Goal: Information Seeking & Learning: Learn about a topic

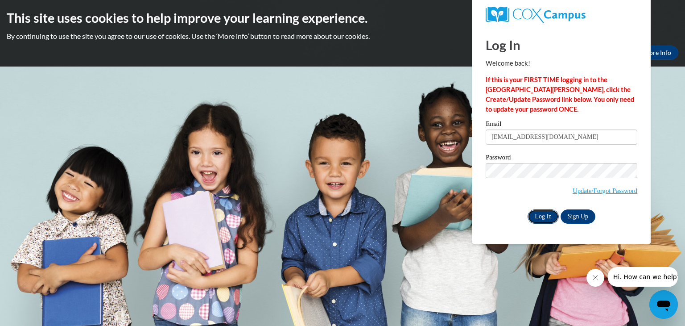
click at [550, 217] on input "Log In" at bounding box center [543, 216] width 31 height 14
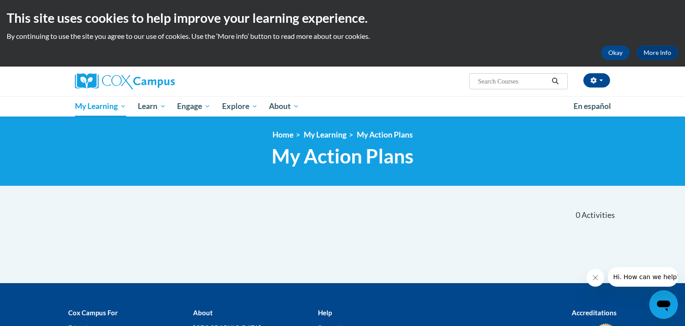
click at [500, 83] on input "Search..." at bounding box center [512, 81] width 71 height 11
type input "dysl"
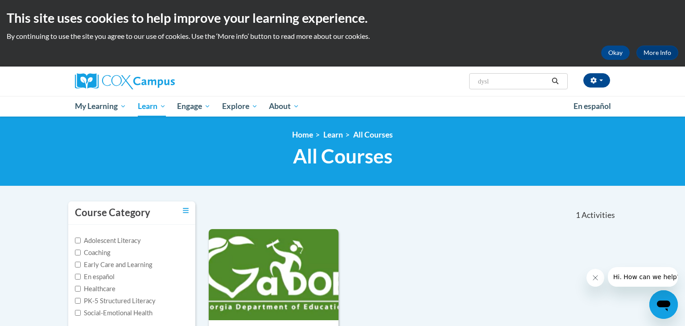
click at [499, 85] on input "dysl" at bounding box center [512, 81] width 71 height 11
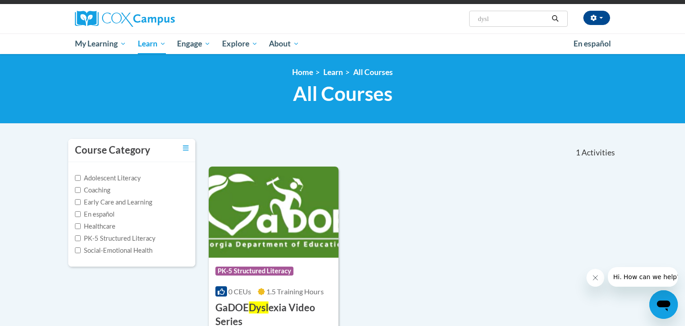
scroll to position [59, 0]
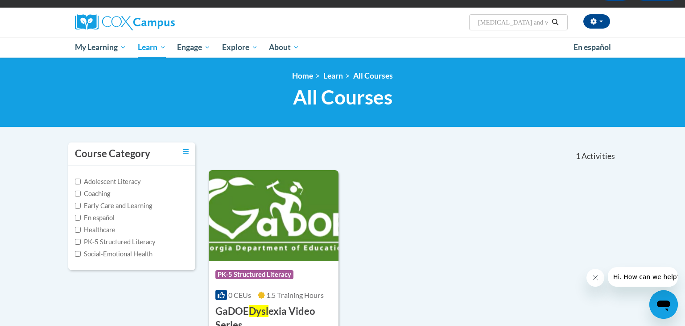
type input "dyslexia and writing"
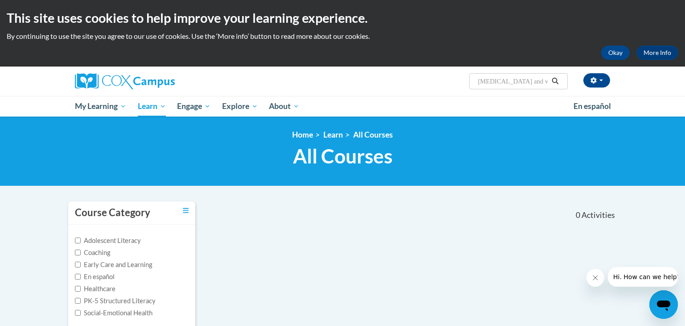
click at [536, 84] on input "dyslexia and writing" at bounding box center [512, 81] width 71 height 11
type input "dyslexia"
type input "[MEDICAL_DATA]"
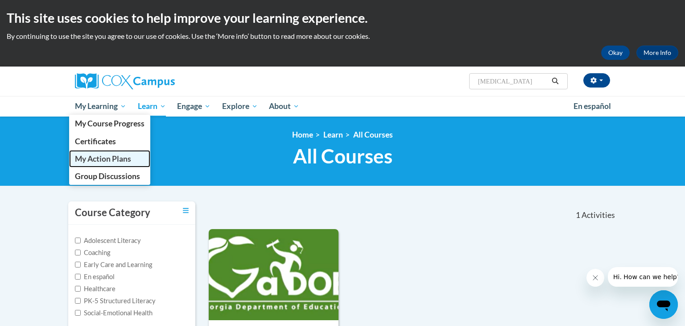
click at [106, 161] on span "My Action Plans" at bounding box center [103, 158] width 56 height 9
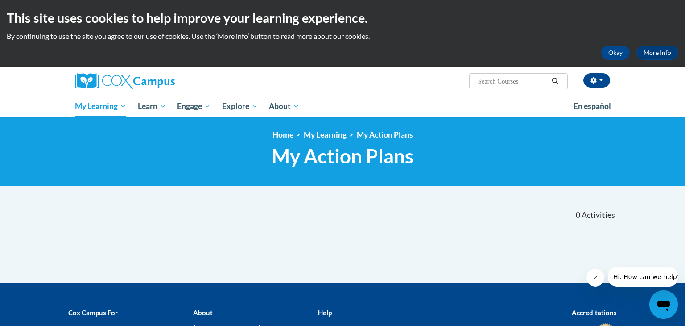
scroll to position [0, 0]
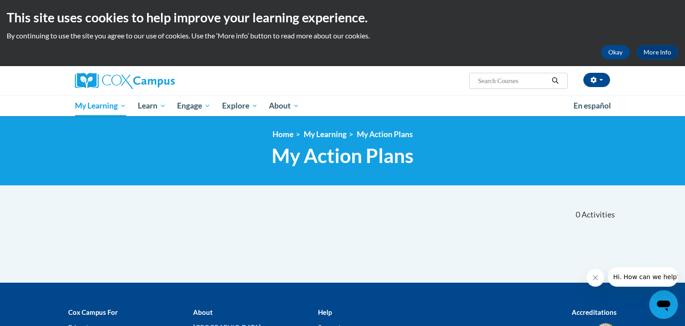
click at [496, 86] on span "Search Search..." at bounding box center [518, 81] width 99 height 16
click at [502, 81] on input "Search..." at bounding box center [512, 80] width 71 height 11
type input "dyslexia"
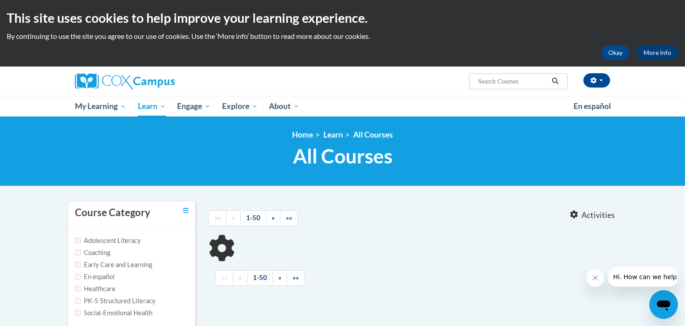
type input "[MEDICAL_DATA]"
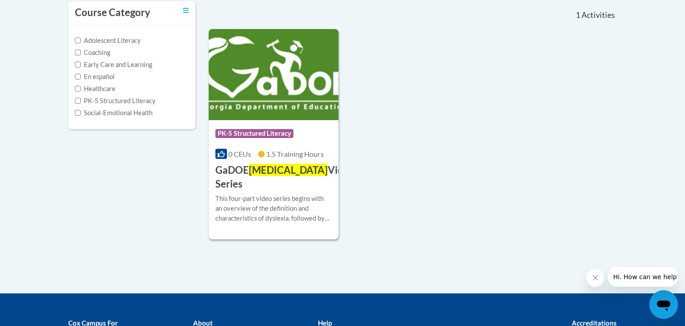
scroll to position [190, 0]
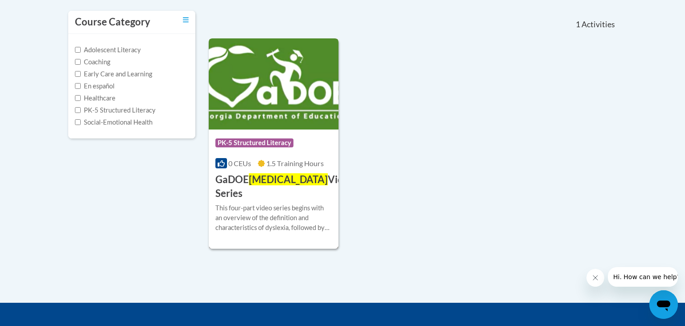
click at [258, 171] on div "Course Category: PK-5 Structured Literacy 0 CEUs 1.5 Training Hours COURSE GaDO…" at bounding box center [274, 164] width 130 height 71
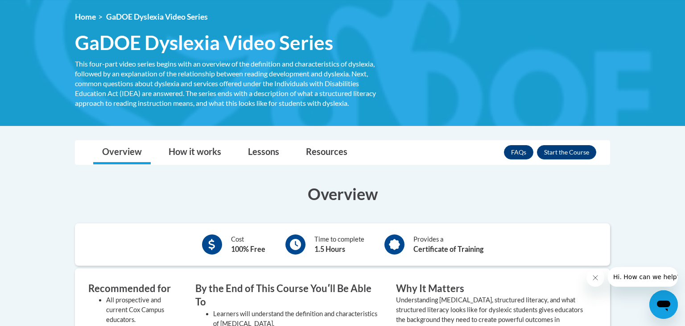
scroll to position [117, 0]
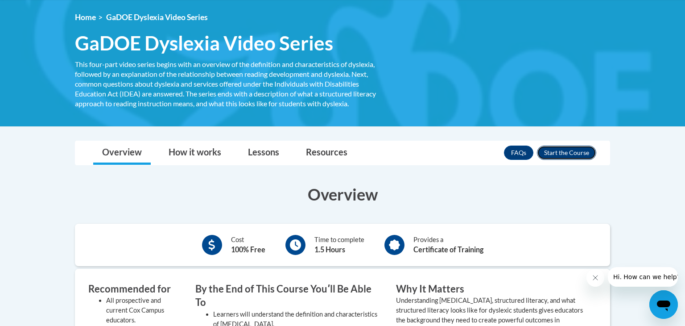
click at [567, 154] on button "Enroll" at bounding box center [566, 152] width 59 height 14
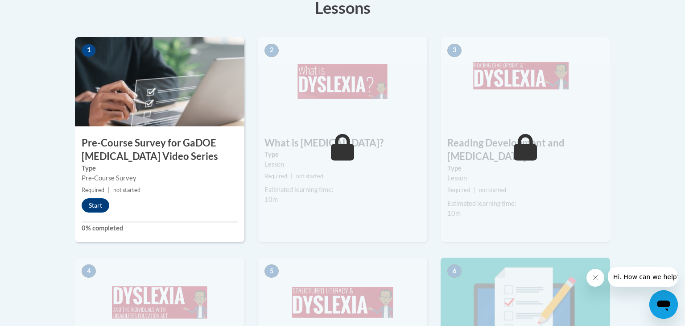
scroll to position [278, 0]
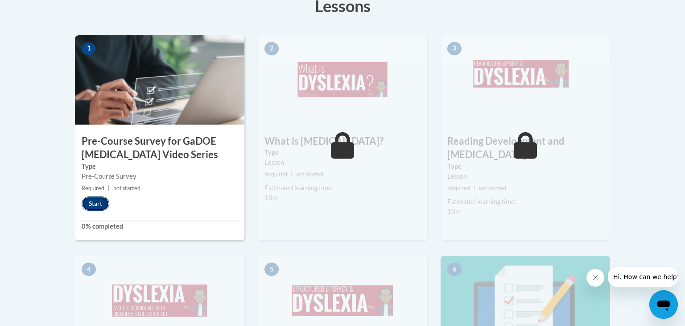
click at [104, 202] on button "Start" at bounding box center [96, 203] width 28 height 14
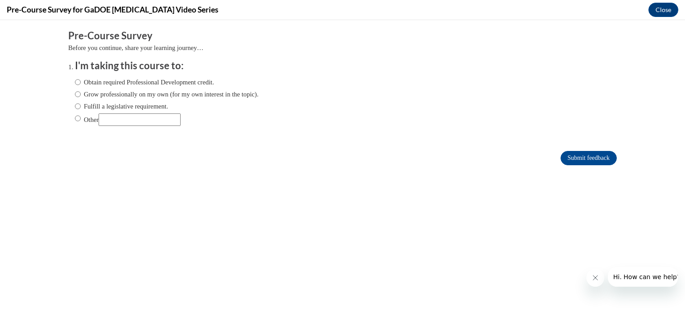
scroll to position [0, 0]
click at [79, 80] on input "Obtain required Professional Development credit." at bounding box center [78, 82] width 6 height 10
radio input "true"
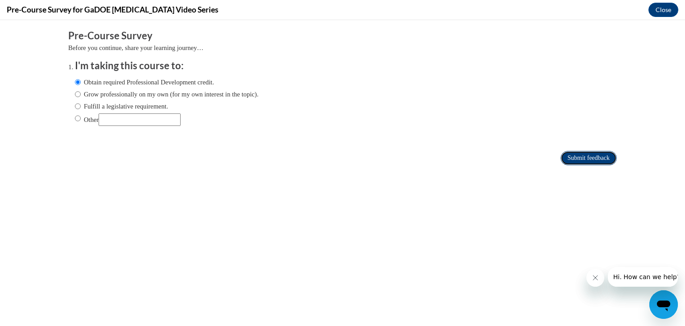
click at [584, 158] on input "Submit feedback" at bounding box center [589, 158] width 56 height 14
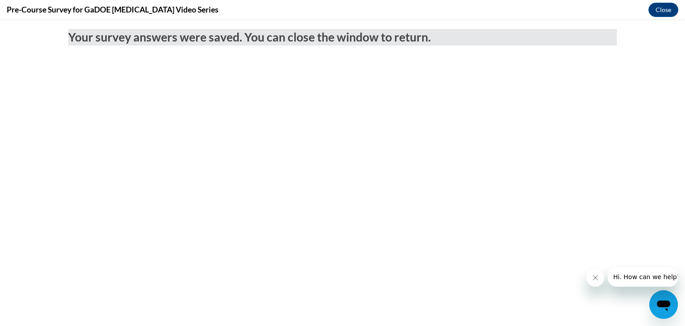
click at [594, 275] on icon "Close message from company" at bounding box center [595, 277] width 7 height 7
click at [658, 13] on button "Close" at bounding box center [663, 10] width 30 height 14
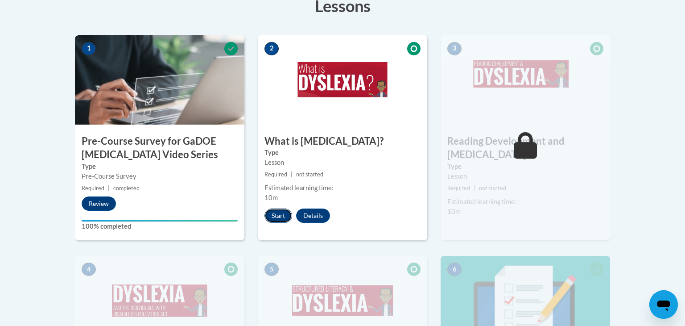
click at [279, 212] on button "Start" at bounding box center [278, 215] width 28 height 14
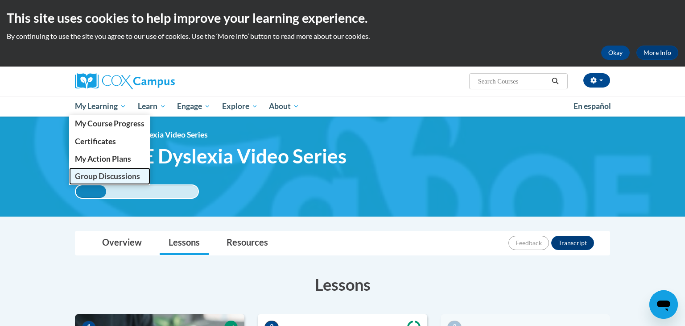
click at [111, 175] on span "Group Discussions" at bounding box center [107, 175] width 65 height 9
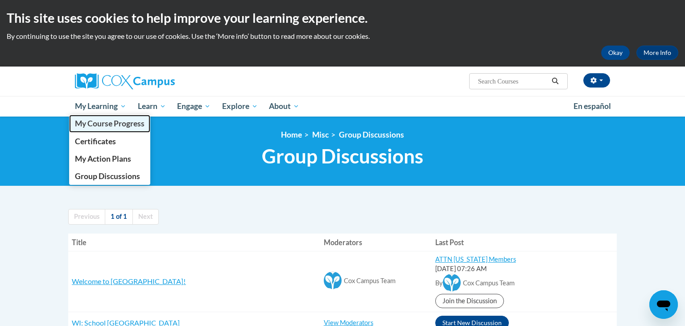
click at [121, 125] on span "My Course Progress" at bounding box center [110, 123] width 70 height 9
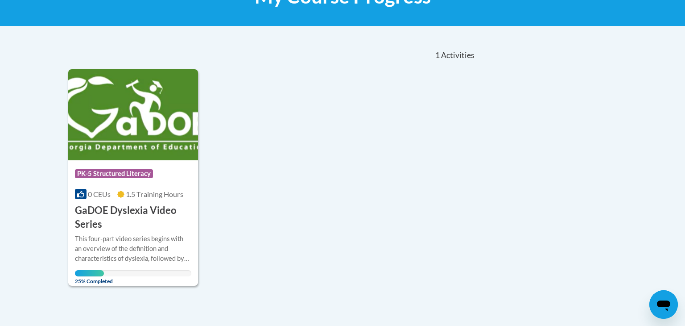
scroll to position [161, 0]
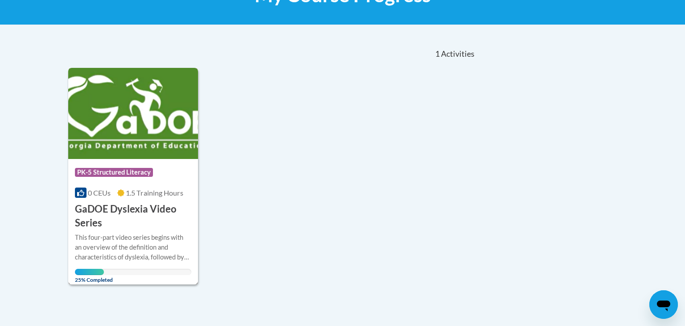
click at [152, 153] on img at bounding box center [133, 113] width 130 height 91
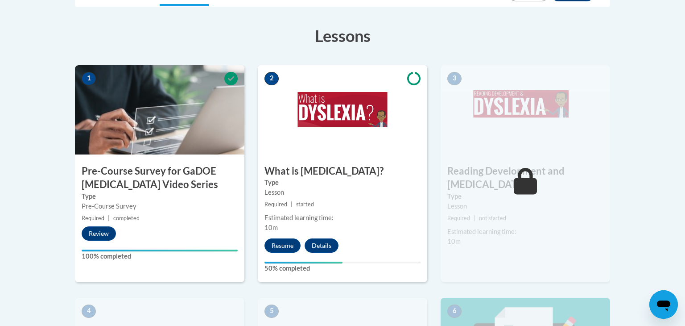
scroll to position [250, 0]
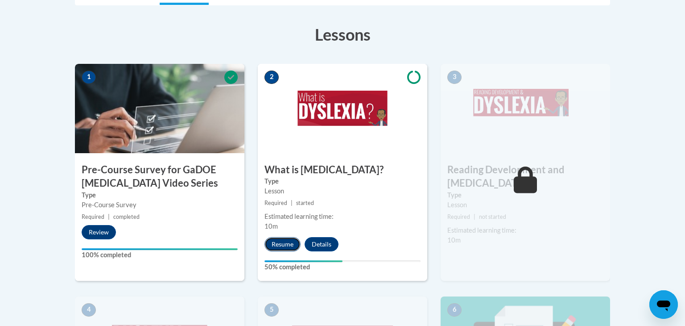
click at [282, 243] on button "Resume" at bounding box center [282, 244] width 36 height 14
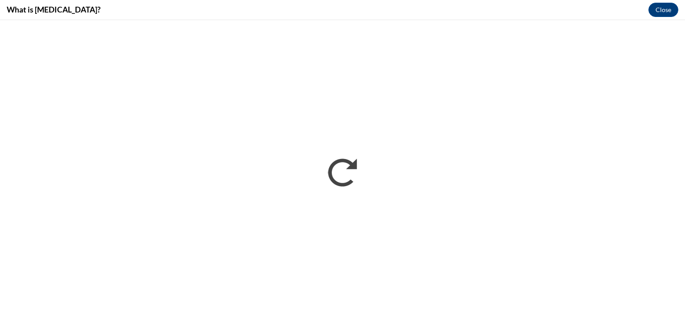
scroll to position [0, 0]
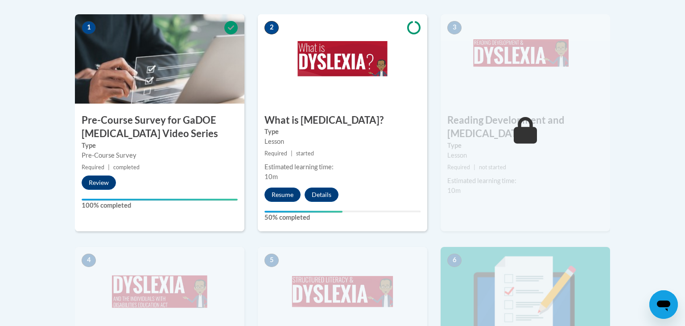
scroll to position [301, 0]
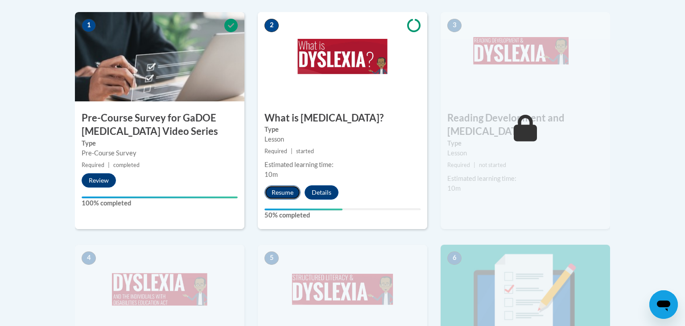
click at [284, 193] on button "Resume" at bounding box center [282, 192] width 36 height 14
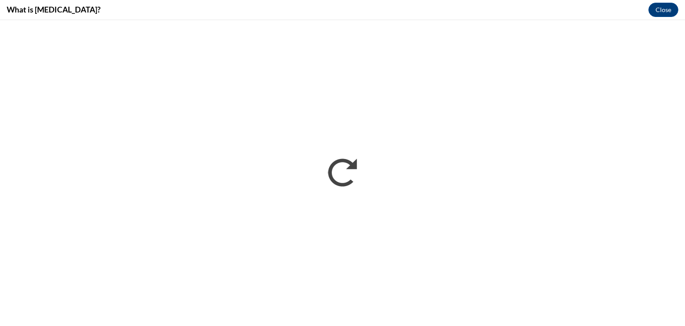
scroll to position [0, 0]
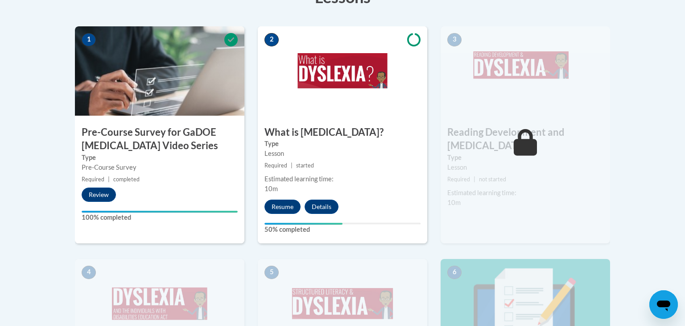
scroll to position [288, 0]
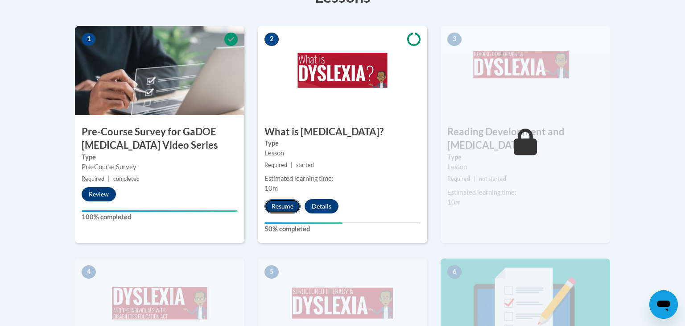
click at [280, 203] on button "Resume" at bounding box center [282, 206] width 36 height 14
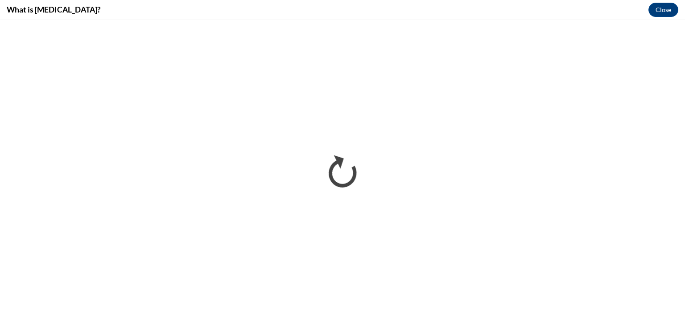
scroll to position [0, 0]
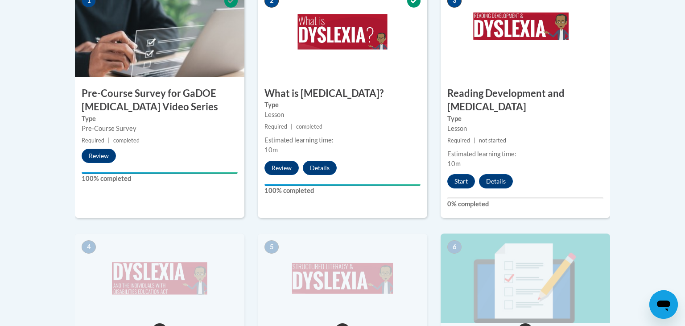
scroll to position [327, 0]
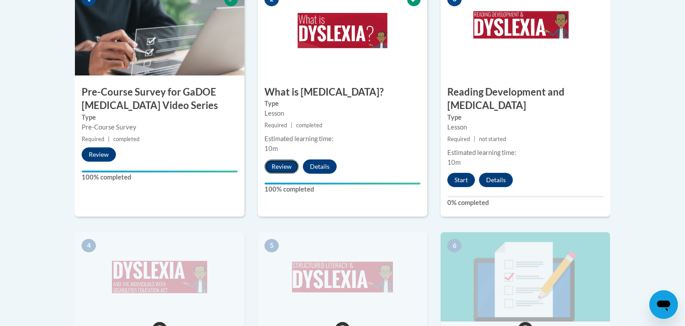
click at [288, 167] on button "Review" at bounding box center [281, 166] width 34 height 14
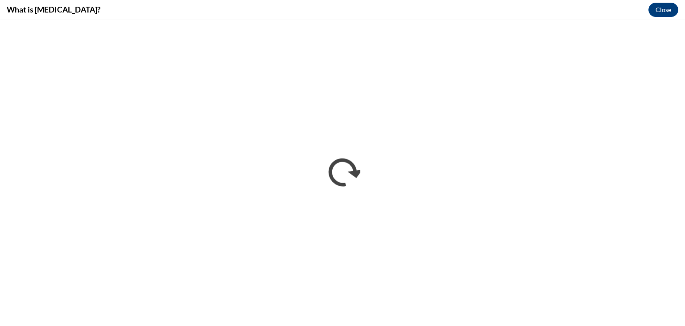
scroll to position [0, 0]
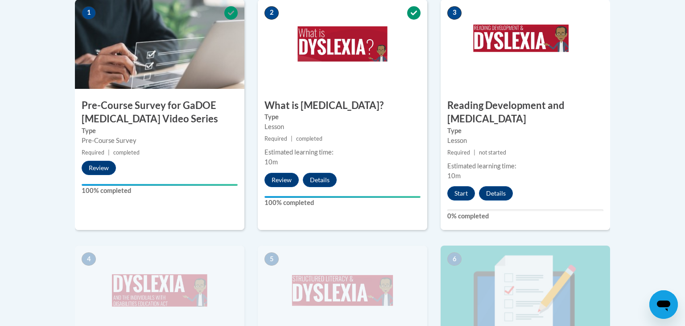
scroll to position [313, 0]
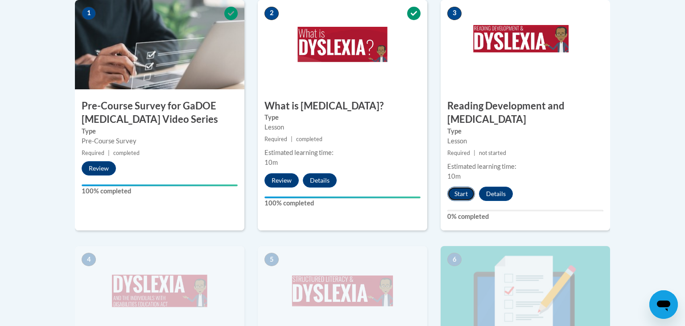
click at [463, 186] on button "Start" at bounding box center [461, 193] width 28 height 14
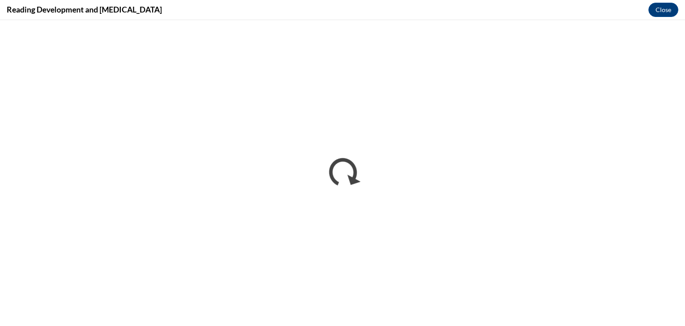
scroll to position [0, 0]
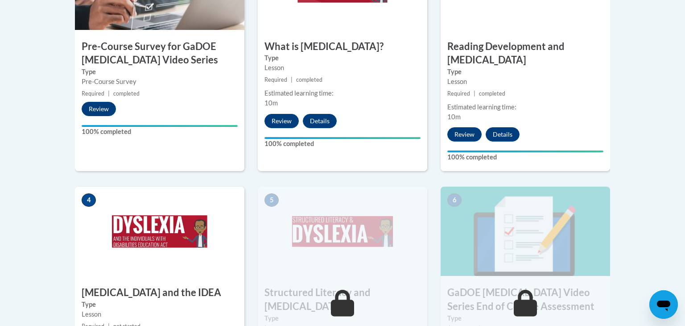
scroll to position [373, 0]
click at [324, 120] on button "Details" at bounding box center [320, 120] width 34 height 14
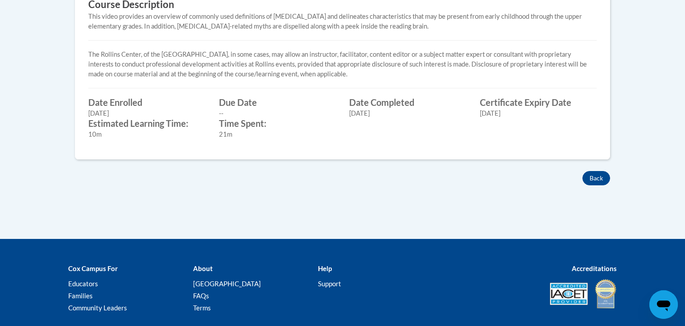
scroll to position [388, 0]
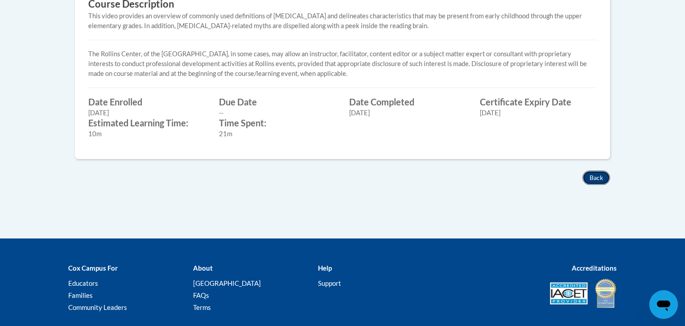
click at [603, 181] on button "Back" at bounding box center [596, 177] width 28 height 14
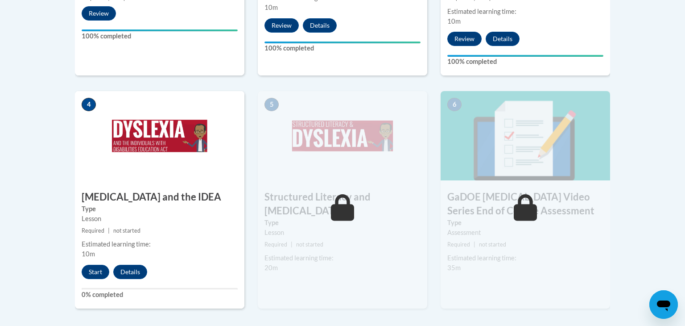
scroll to position [470, 0]
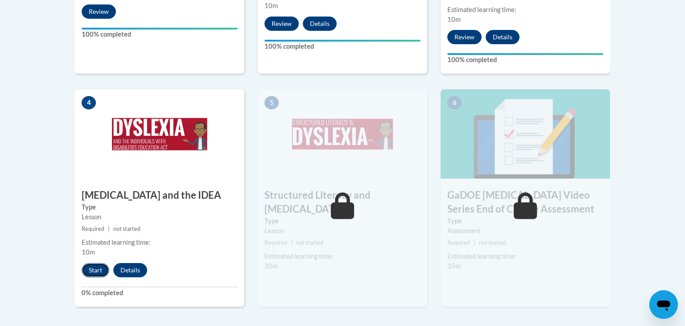
click at [101, 263] on button "Start" at bounding box center [96, 270] width 28 height 14
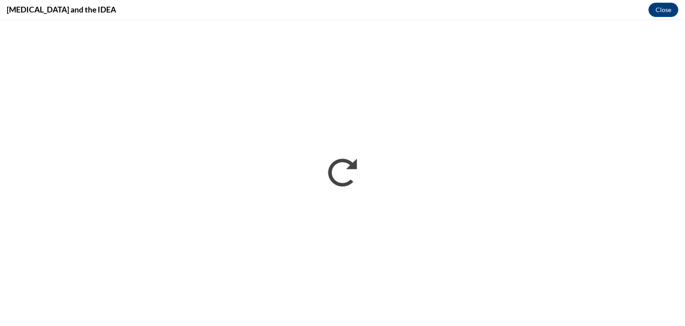
scroll to position [0, 0]
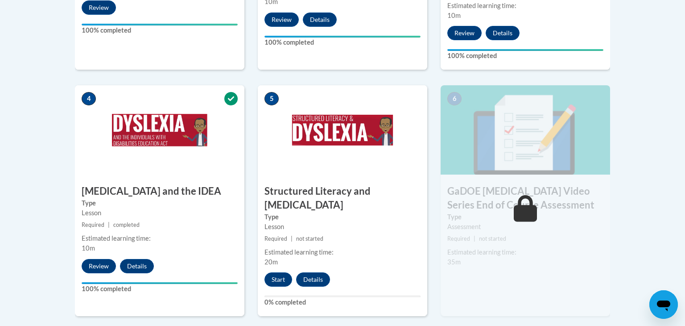
scroll to position [475, 0]
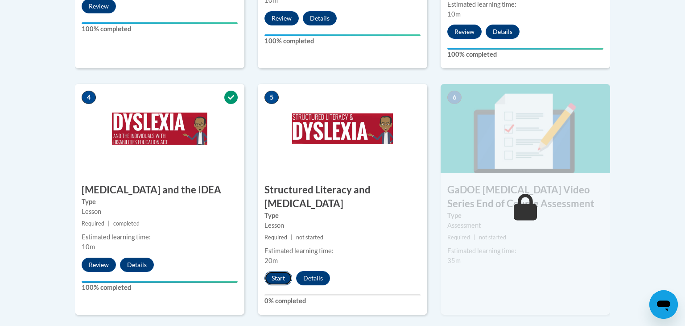
click at [276, 271] on button "Start" at bounding box center [278, 278] width 28 height 14
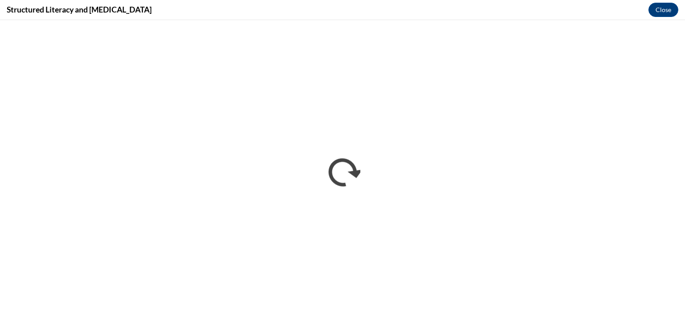
scroll to position [0, 0]
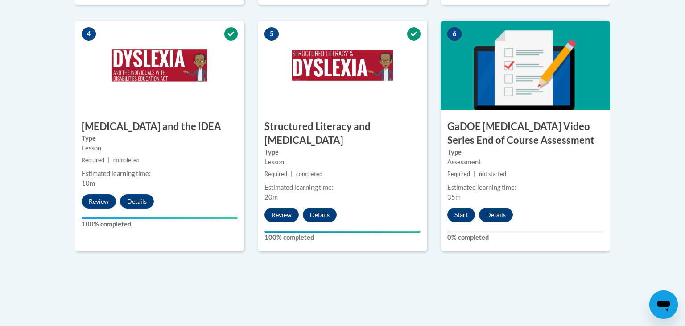
scroll to position [538, 0]
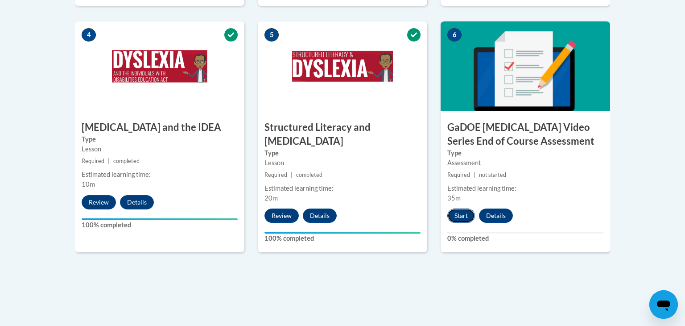
click at [468, 208] on button "Start" at bounding box center [461, 215] width 28 height 14
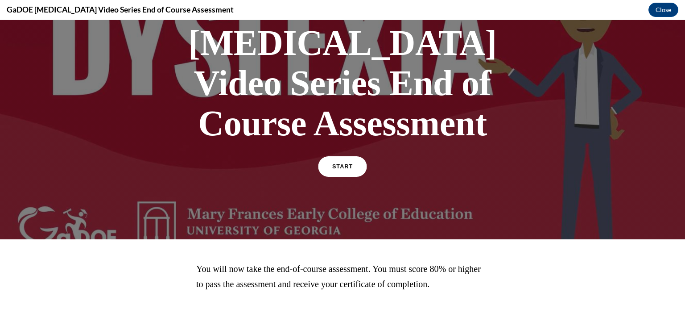
scroll to position [0, 0]
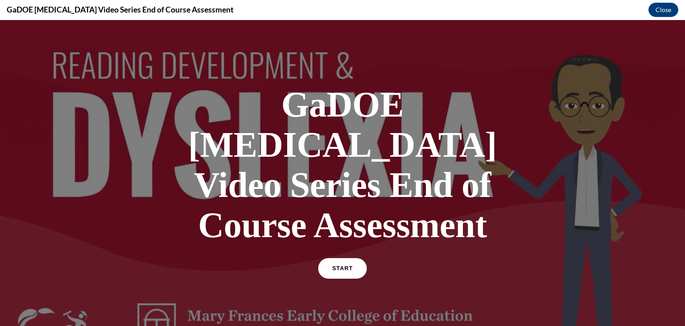
click at [344, 258] on link "START" at bounding box center [342, 268] width 49 height 21
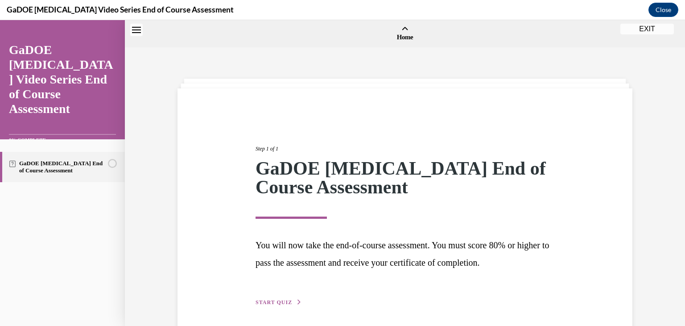
scroll to position [28, 0]
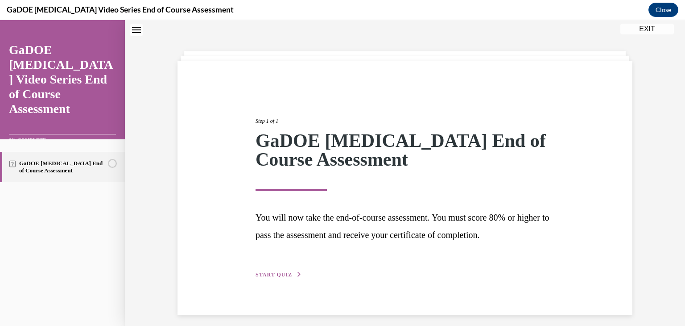
click at [281, 273] on span "START QUIZ" at bounding box center [274, 274] width 37 height 6
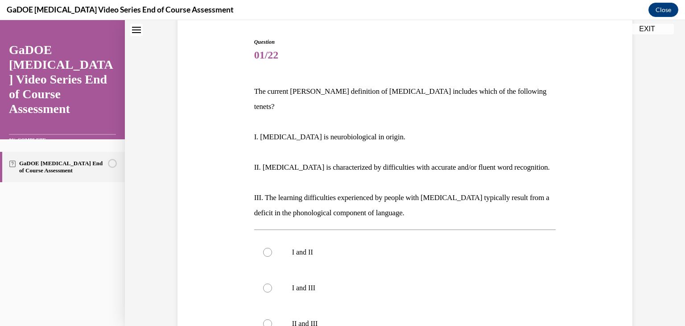
scroll to position [86, 0]
click at [269, 319] on div at bounding box center [267, 323] width 9 height 9
click at [269, 319] on input "II and III" at bounding box center [267, 323] width 9 height 9
radio input "true"
click at [269, 319] on div at bounding box center [267, 323] width 9 height 9
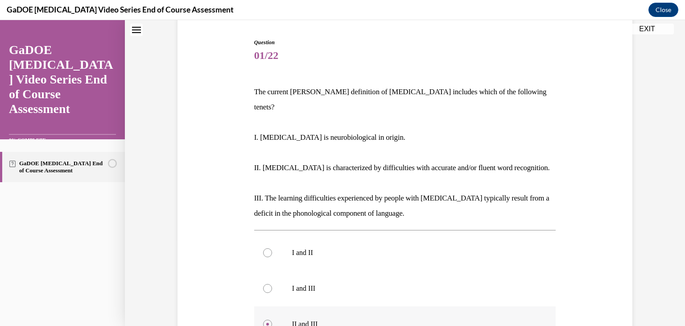
click at [269, 319] on input "II and III" at bounding box center [267, 323] width 9 height 9
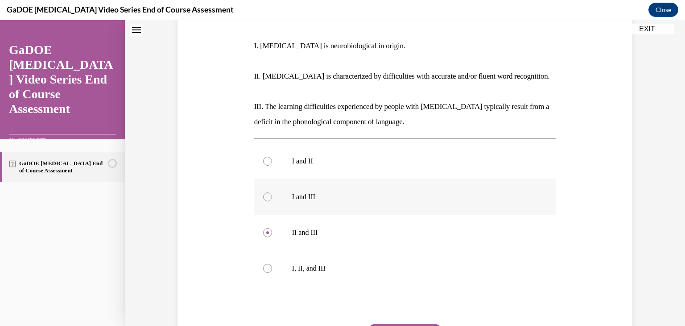
scroll to position [178, 0]
click at [268, 263] on div at bounding box center [267, 267] width 9 height 9
click at [268, 263] on input "I, II, and III" at bounding box center [267, 267] width 9 height 9
radio input "true"
click at [409, 322] on button "SUBMIT" at bounding box center [405, 331] width 76 height 18
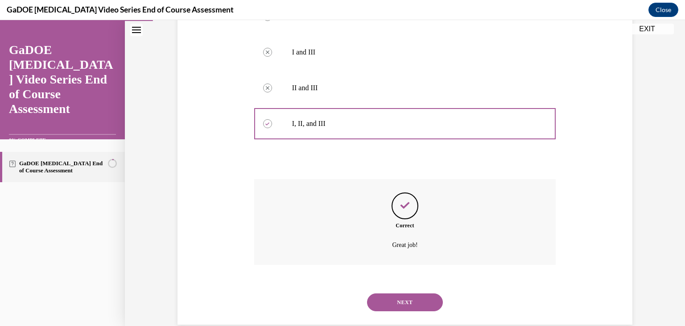
scroll to position [323, 0]
click at [408, 292] on button "NEXT" at bounding box center [405, 301] width 76 height 18
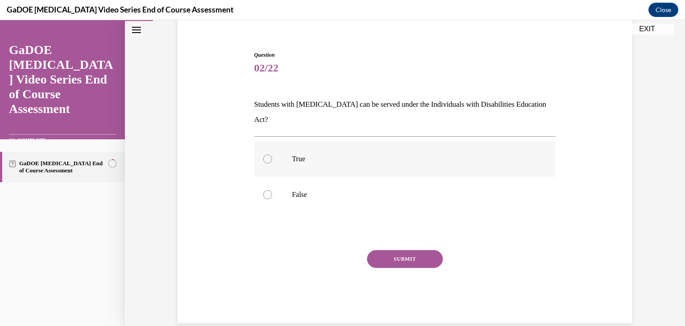
click at [268, 154] on div at bounding box center [267, 158] width 9 height 9
click at [268, 154] on input "True" at bounding box center [267, 158] width 9 height 9
radio input "true"
click at [420, 250] on button "SUBMIT" at bounding box center [405, 259] width 76 height 18
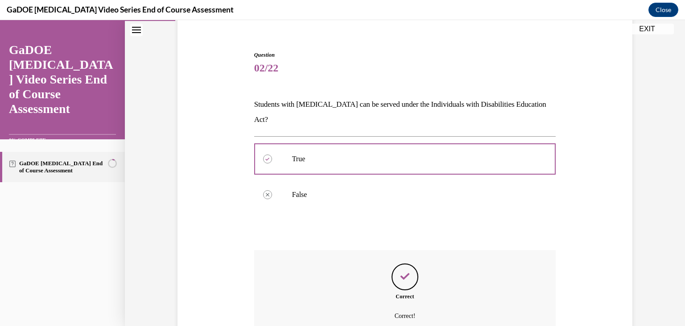
scroll to position [145, 0]
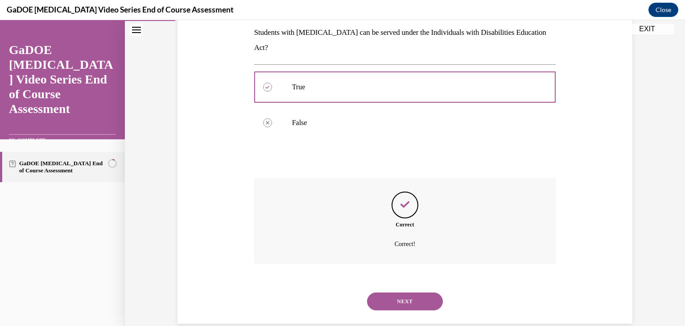
click at [419, 292] on button "NEXT" at bounding box center [405, 301] width 76 height 18
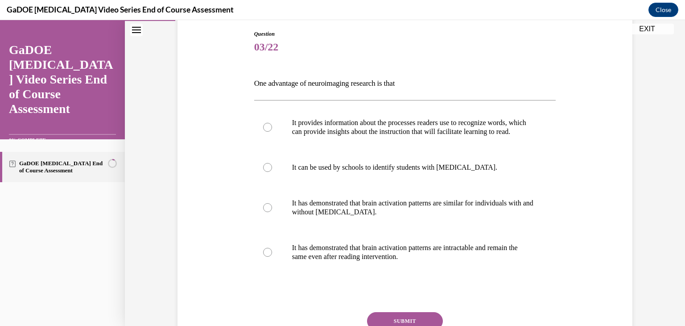
scroll to position [95, 0]
click at [268, 131] on div at bounding box center [267, 126] width 9 height 9
click at [268, 131] on input "It provides information about the processes readers use to recognize words, whi…" at bounding box center [267, 126] width 9 height 9
radio input "true"
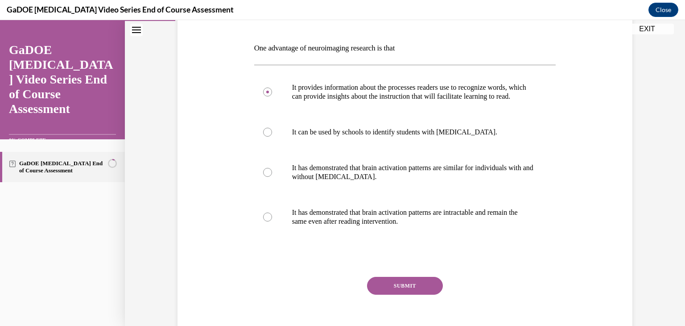
click at [408, 292] on button "SUBMIT" at bounding box center [405, 285] width 76 height 18
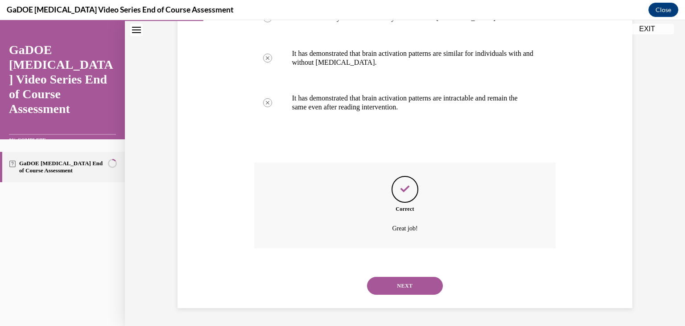
scroll to position [252, 0]
click at [408, 292] on button "NEXT" at bounding box center [405, 285] width 76 height 18
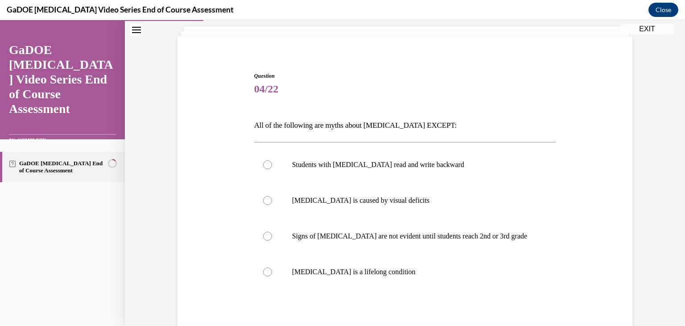
scroll to position [53, 0]
click at [268, 270] on div at bounding box center [267, 271] width 9 height 9
click at [268, 270] on input "Dyslexia is a lifelong condition" at bounding box center [267, 271] width 9 height 9
radio input "true"
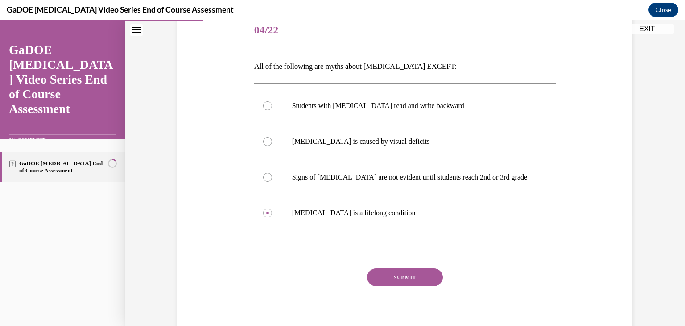
click at [401, 271] on button "SUBMIT" at bounding box center [405, 277] width 76 height 18
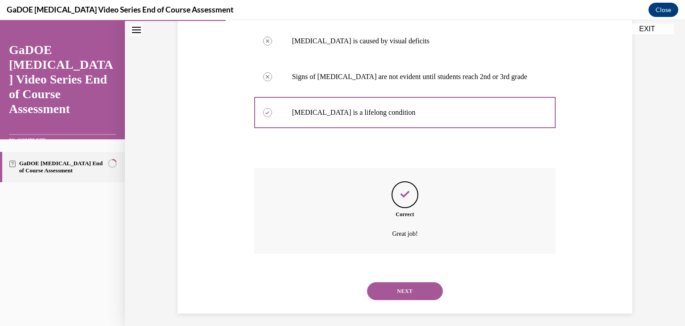
scroll to position [216, 0]
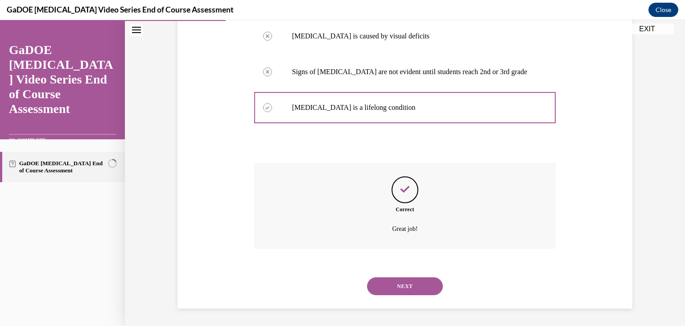
click at [404, 283] on button "NEXT" at bounding box center [405, 286] width 76 height 18
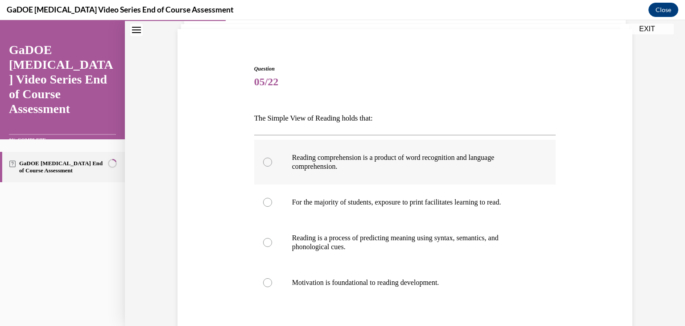
scroll to position [61, 0]
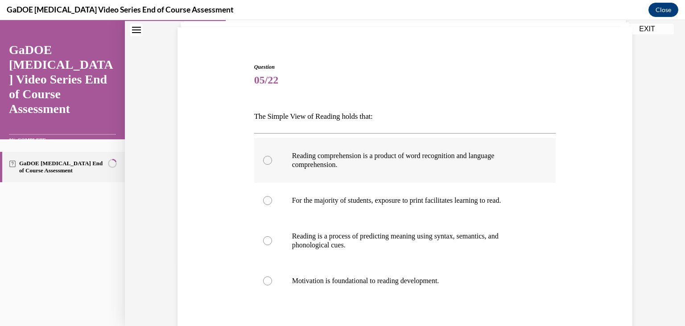
click at [268, 161] on div at bounding box center [267, 160] width 9 height 9
click at [268, 161] on input "Reading comprehension is a product of word recognition and language comprehensi…" at bounding box center [267, 160] width 9 height 9
radio input "true"
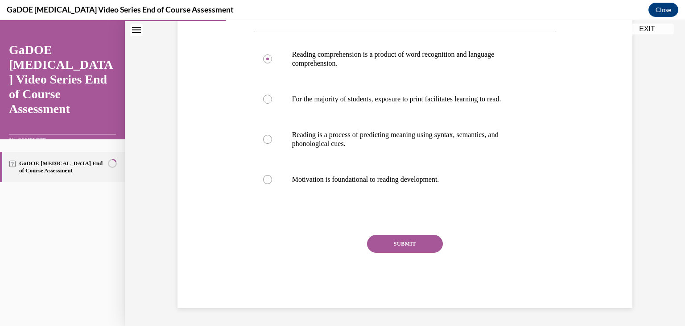
click at [405, 244] on button "SUBMIT" at bounding box center [405, 244] width 76 height 18
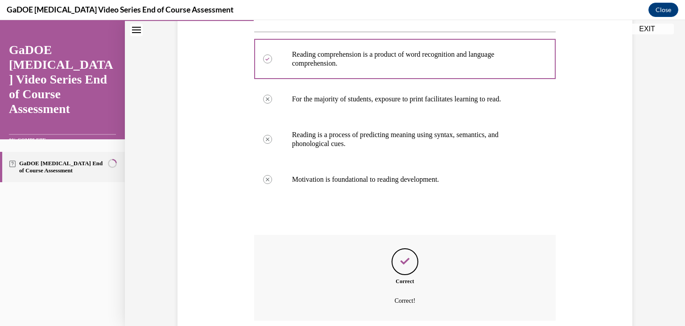
scroll to position [234, 0]
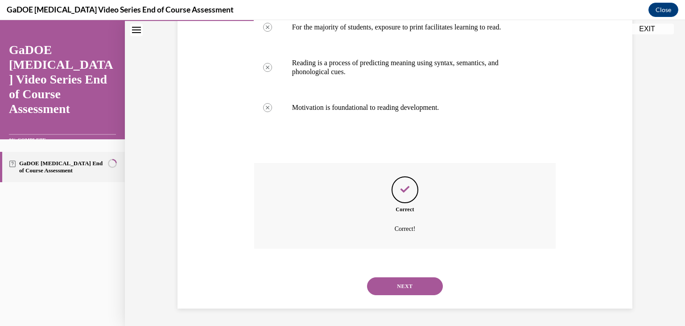
click at [403, 283] on button "NEXT" at bounding box center [405, 286] width 76 height 18
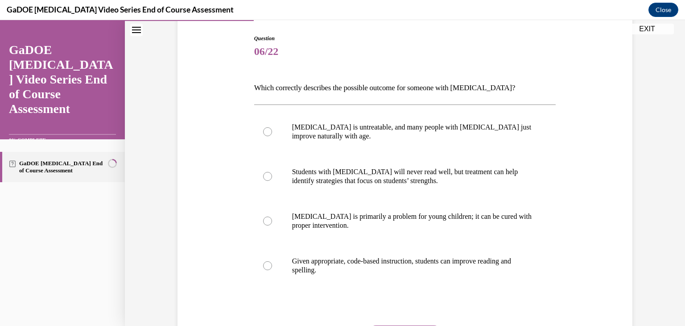
scroll to position [91, 0]
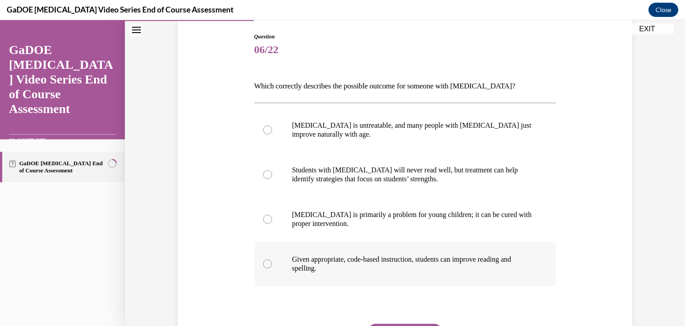
click at [270, 265] on div at bounding box center [267, 263] width 9 height 9
click at [270, 265] on input "Given appropriate, code-based instruction, students can improve reading and spe…" at bounding box center [267, 263] width 9 height 9
radio input "true"
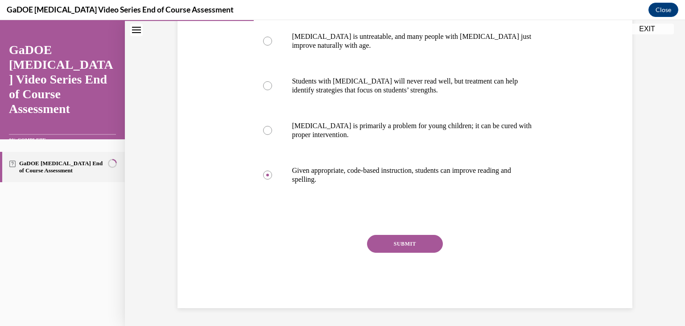
click at [404, 242] on button "SUBMIT" at bounding box center [405, 244] width 76 height 18
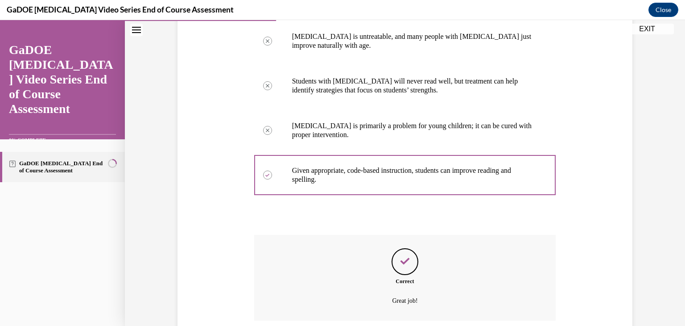
scroll to position [252, 0]
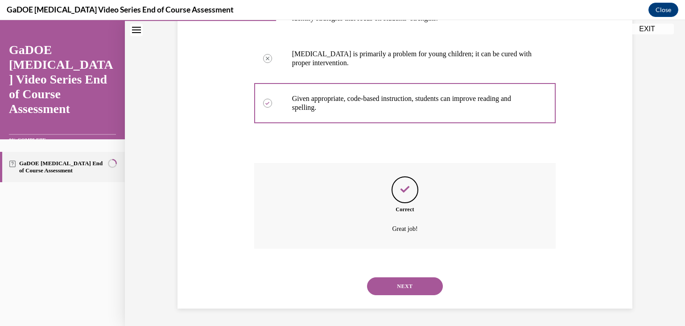
click at [415, 283] on button "NEXT" at bounding box center [405, 286] width 76 height 18
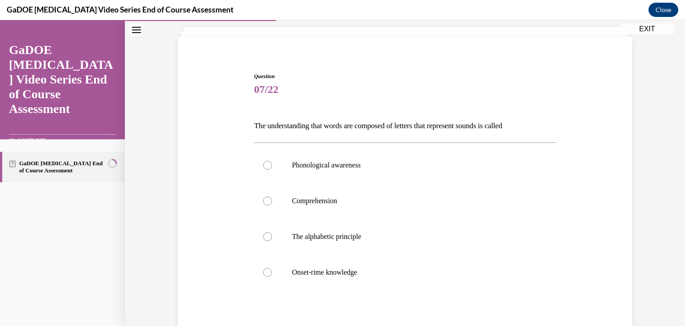
scroll to position [54, 0]
click at [268, 233] on div at bounding box center [267, 234] width 9 height 9
click at [268, 233] on input "The alphabetic principle" at bounding box center [267, 234] width 9 height 9
radio input "true"
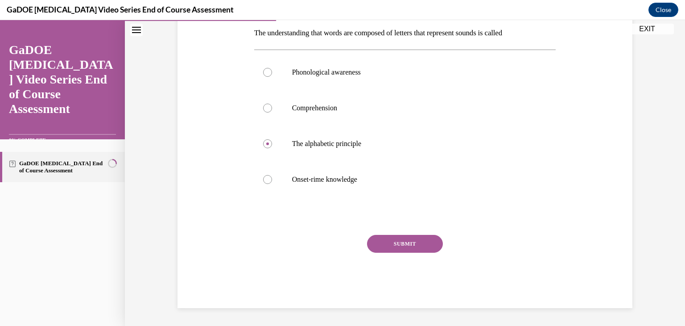
click at [409, 238] on button "SUBMIT" at bounding box center [405, 244] width 76 height 18
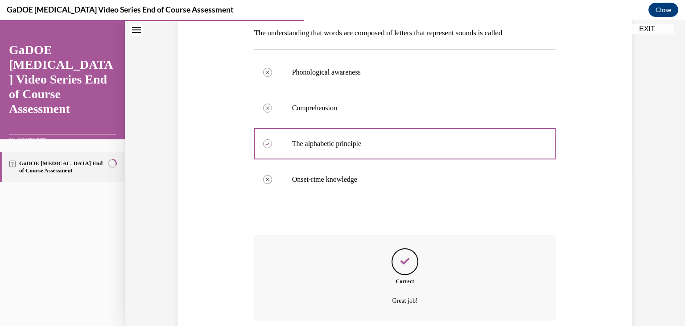
scroll to position [216, 0]
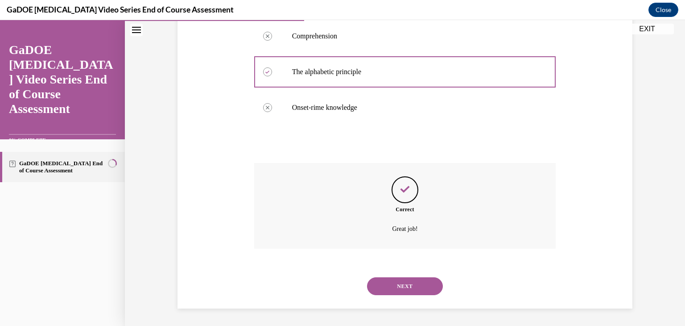
click at [408, 288] on button "NEXT" at bounding box center [405, 286] width 76 height 18
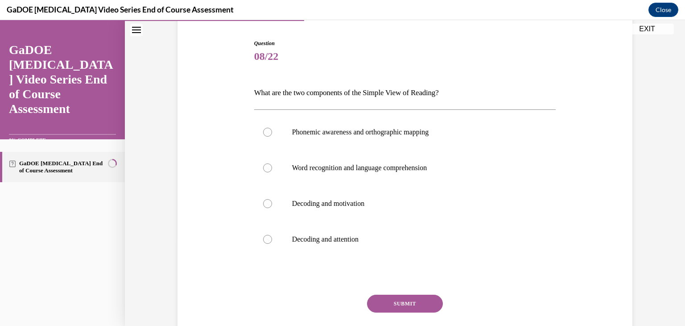
scroll to position [89, 0]
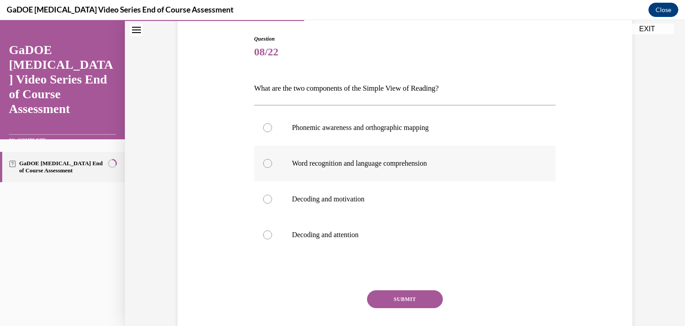
click at [266, 163] on div at bounding box center [267, 163] width 9 height 9
click at [266, 163] on input "Word recognition and language comprehension" at bounding box center [267, 163] width 9 height 9
radio input "true"
click at [411, 297] on button "SUBMIT" at bounding box center [405, 299] width 76 height 18
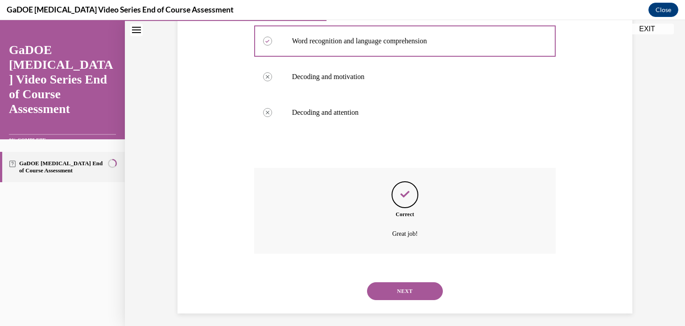
scroll to position [216, 0]
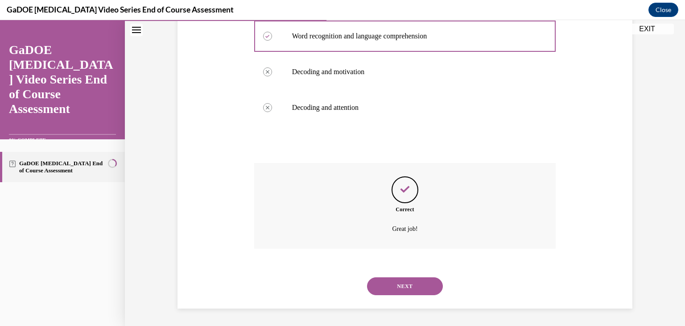
click at [413, 290] on button "NEXT" at bounding box center [405, 286] width 76 height 18
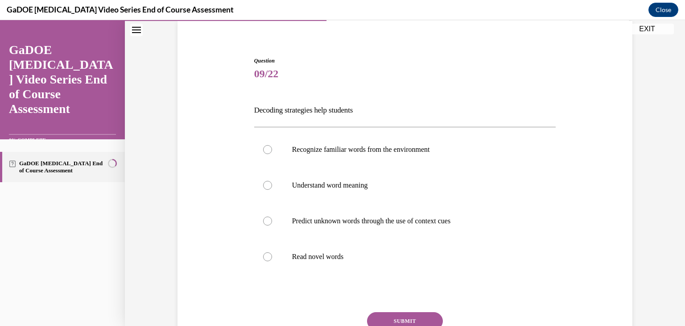
scroll to position [70, 0]
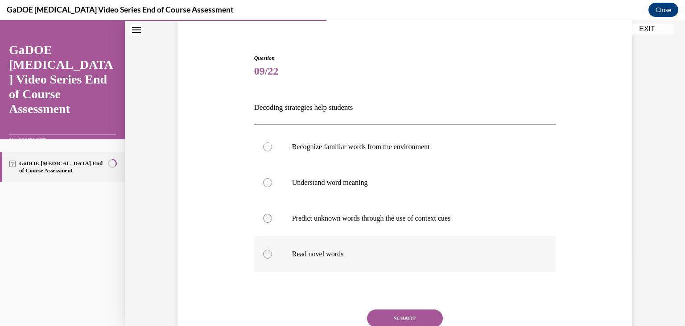
click at [271, 253] on div at bounding box center [267, 253] width 9 height 9
click at [271, 253] on input "Read novel words" at bounding box center [267, 253] width 9 height 9
radio input "true"
click at [405, 319] on button "SUBMIT" at bounding box center [405, 318] width 76 height 18
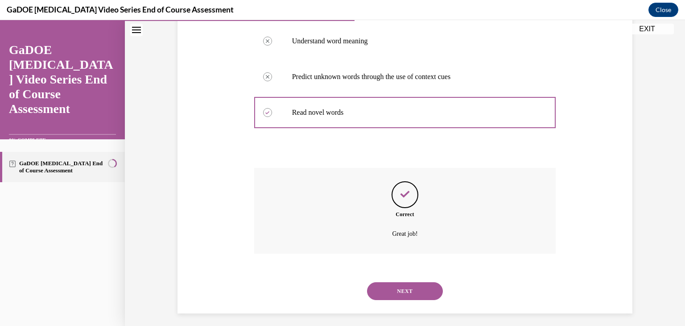
scroll to position [216, 0]
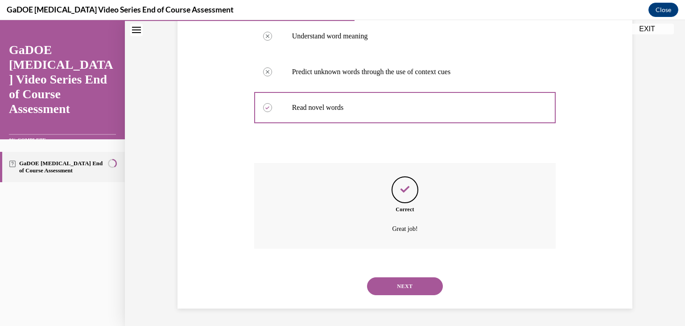
click at [410, 283] on button "NEXT" at bounding box center [405, 286] width 76 height 18
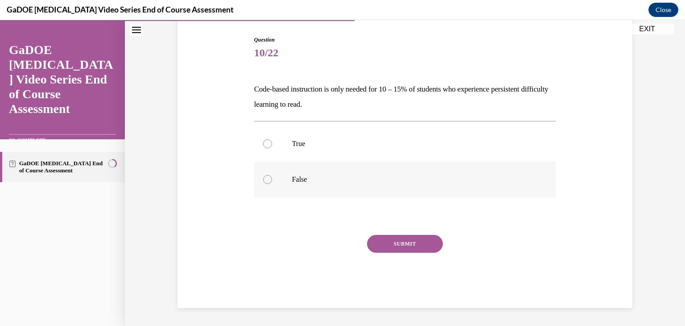
click at [267, 178] on div at bounding box center [267, 179] width 9 height 9
click at [267, 178] on input "False" at bounding box center [267, 179] width 9 height 9
radio input "true"
click at [411, 239] on button "SUBMIT" at bounding box center [405, 244] width 76 height 18
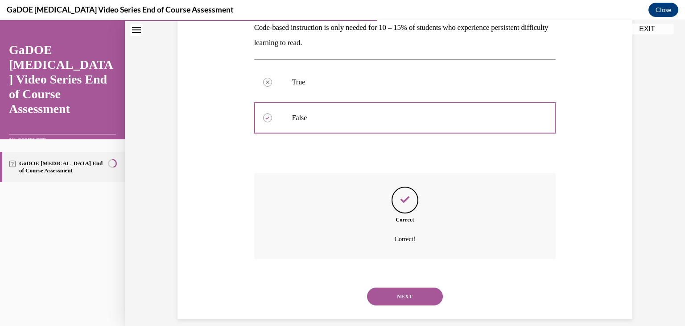
scroll to position [161, 0]
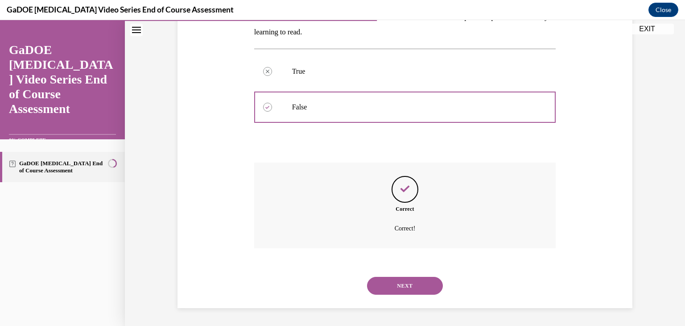
click at [411, 280] on button "NEXT" at bounding box center [405, 285] width 76 height 18
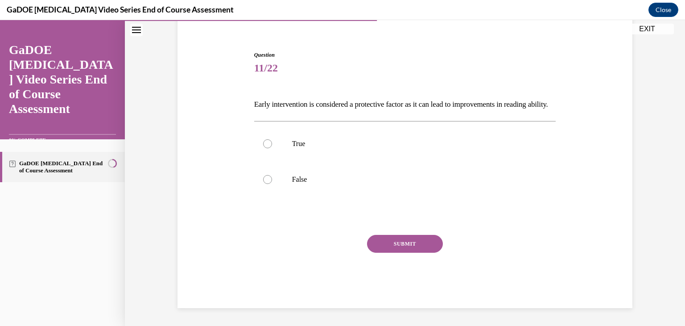
scroll to position [88, 0]
click at [268, 144] on div at bounding box center [267, 143] width 9 height 9
click at [268, 144] on input "True" at bounding box center [267, 143] width 9 height 9
radio input "true"
click at [413, 244] on button "SUBMIT" at bounding box center [405, 244] width 76 height 18
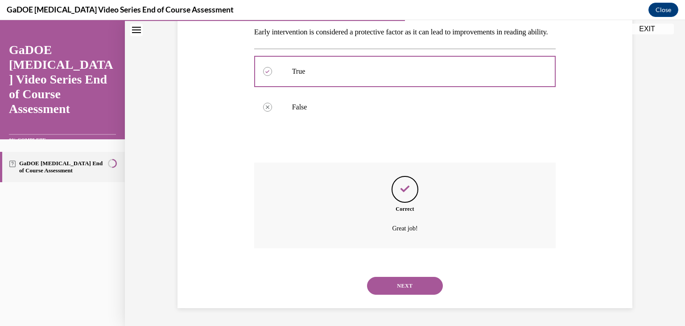
scroll to position [161, 0]
click at [414, 289] on button "NEXT" at bounding box center [405, 285] width 76 height 18
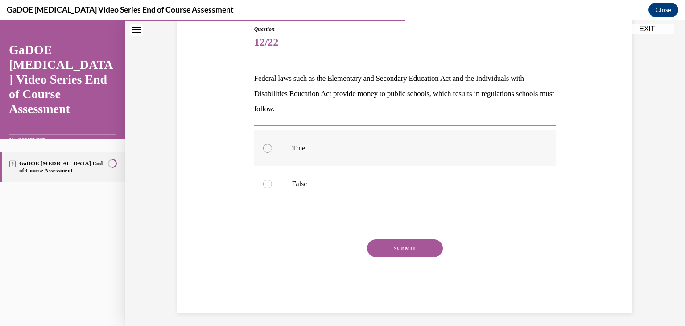
click at [270, 148] on div at bounding box center [267, 148] width 9 height 9
click at [270, 148] on input "True" at bounding box center [267, 148] width 9 height 9
radio input "true"
click at [392, 247] on button "SUBMIT" at bounding box center [405, 248] width 76 height 18
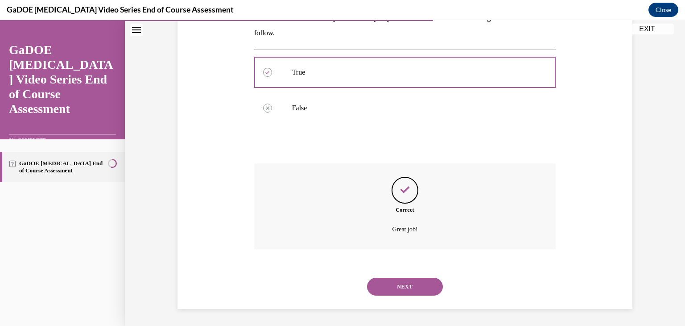
scroll to position [175, 0]
click at [418, 284] on button "NEXT" at bounding box center [405, 286] width 76 height 18
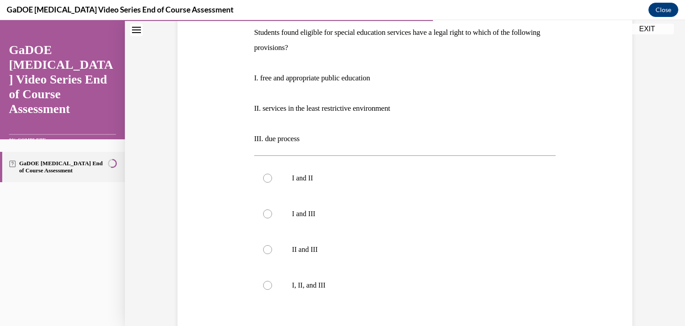
scroll to position [144, 0]
click at [267, 284] on div at bounding box center [267, 285] width 9 height 9
click at [267, 284] on input "I, II, and III" at bounding box center [267, 285] width 9 height 9
radio input "true"
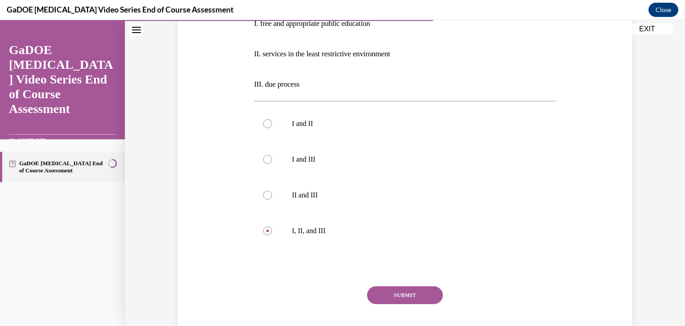
click at [402, 293] on button "SUBMIT" at bounding box center [405, 295] width 76 height 18
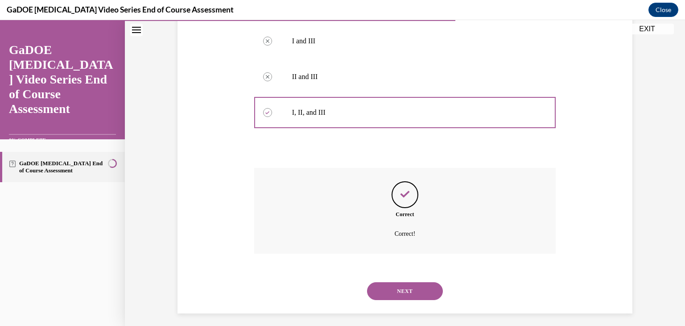
scroll to position [323, 0]
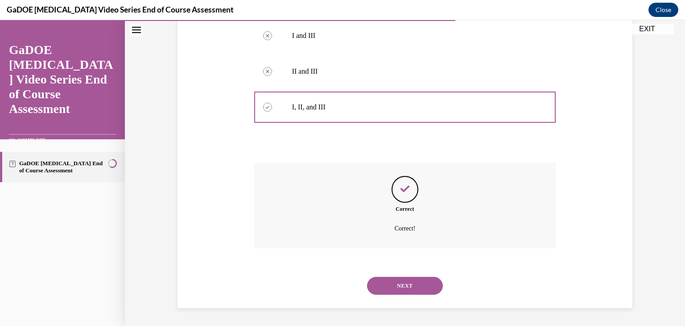
click at [403, 284] on button "NEXT" at bounding box center [405, 285] width 76 height 18
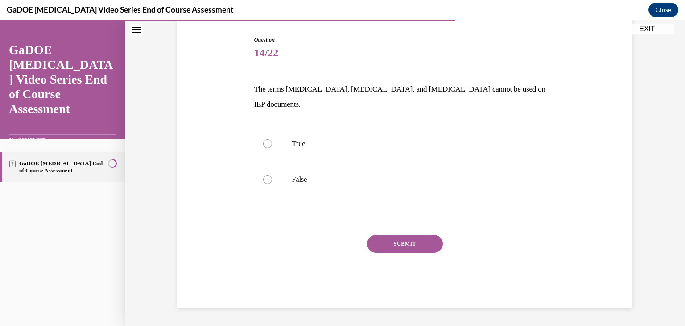
scroll to position [73, 0]
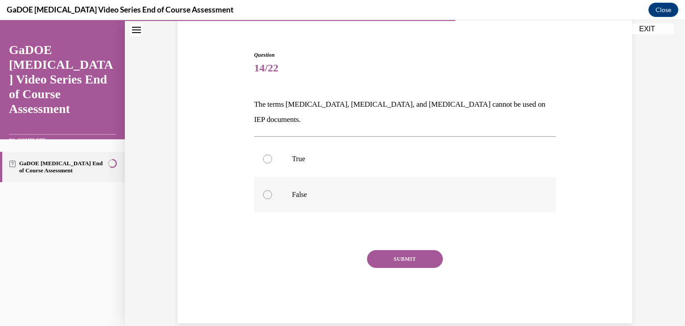
click at [271, 190] on div at bounding box center [267, 194] width 9 height 9
click at [271, 190] on input "False" at bounding box center [267, 194] width 9 height 9
radio input "true"
click at [408, 250] on button "SUBMIT" at bounding box center [405, 259] width 76 height 18
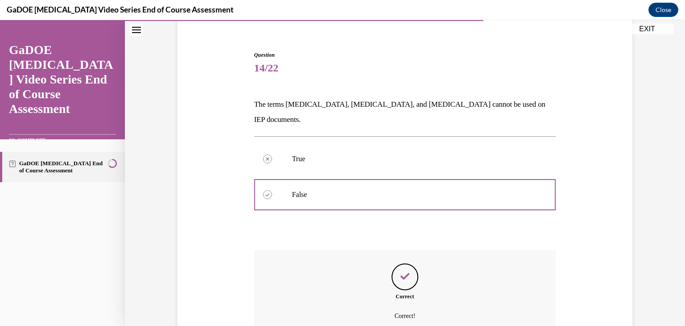
scroll to position [145, 0]
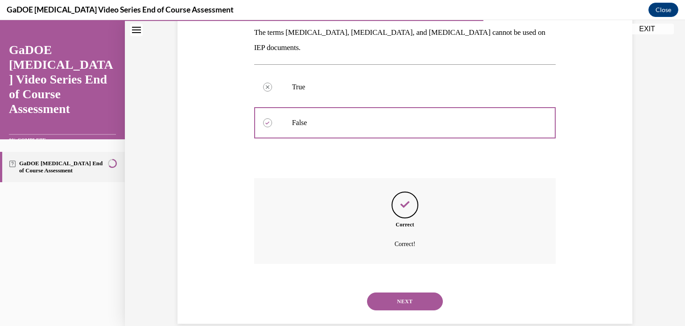
click at [408, 292] on button "NEXT" at bounding box center [405, 301] width 76 height 18
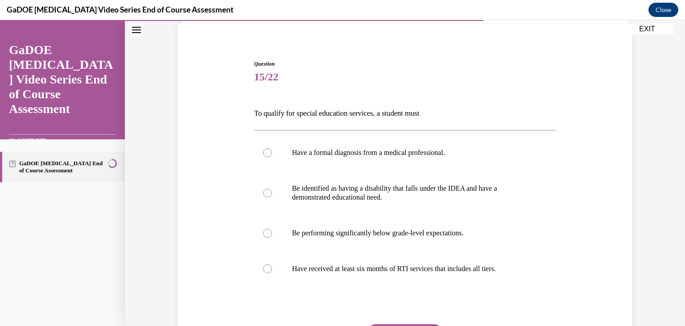
scroll to position [66, 0]
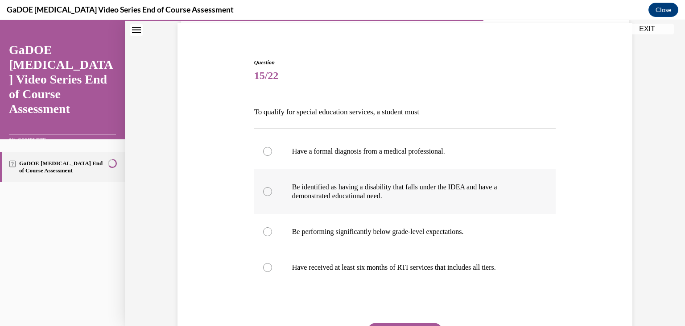
click at [271, 194] on label "Be identified as having a disability that falls under the IDEA and have a demon…" at bounding box center [405, 191] width 302 height 45
click at [271, 194] on input "Be identified as having a disability that falls under the IDEA and have a demon…" at bounding box center [267, 191] width 9 height 9
radio input "true"
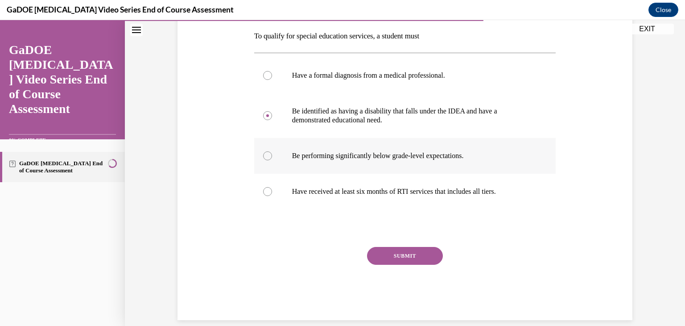
scroll to position [144, 0]
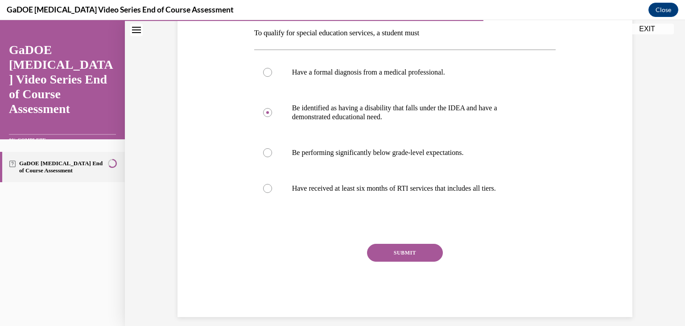
click at [413, 250] on button "SUBMIT" at bounding box center [405, 252] width 76 height 18
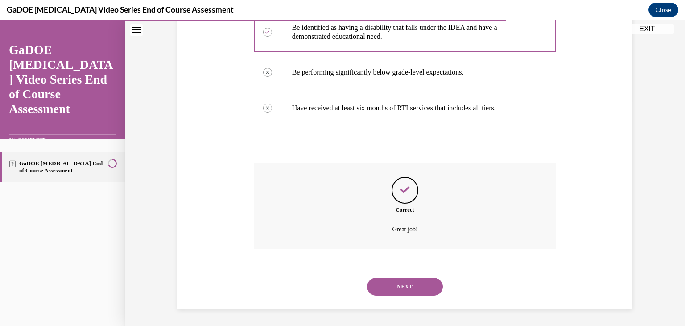
scroll to position [225, 0]
click at [404, 287] on button "NEXT" at bounding box center [405, 286] width 76 height 18
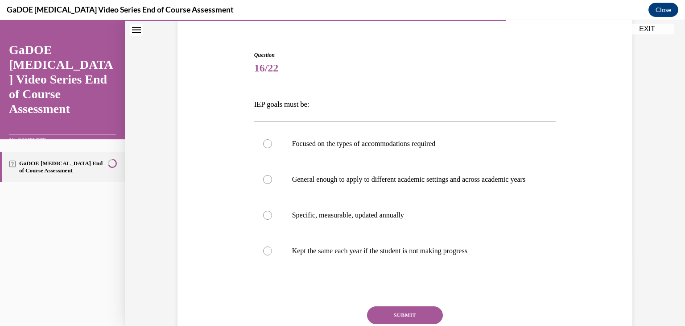
scroll to position [74, 0]
click at [266, 219] on div at bounding box center [267, 214] width 9 height 9
click at [266, 219] on input "Specific, measurable, updated annually" at bounding box center [267, 214] width 9 height 9
radio input "true"
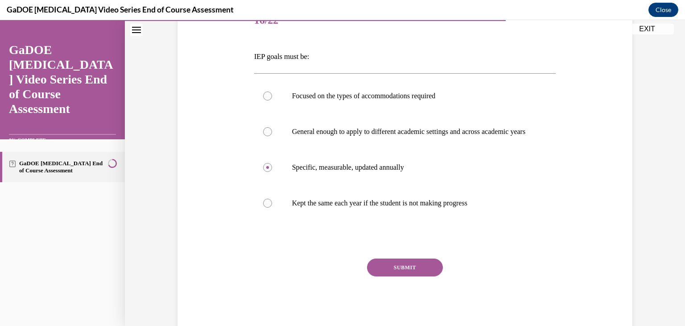
scroll to position [124, 0]
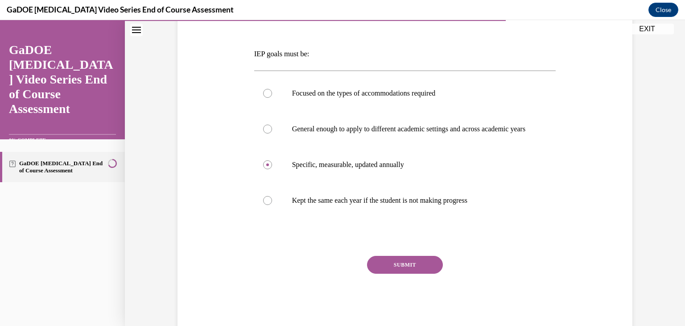
click at [405, 272] on button "SUBMIT" at bounding box center [405, 265] width 76 height 18
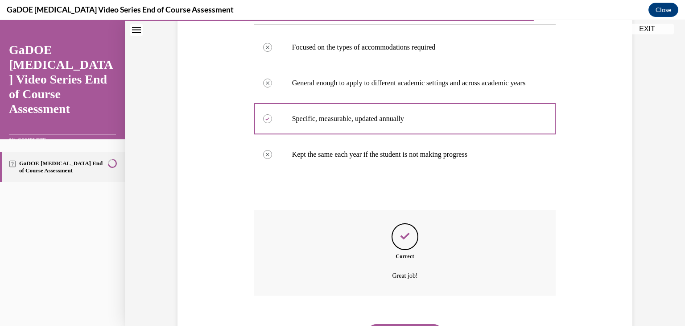
scroll to position [225, 0]
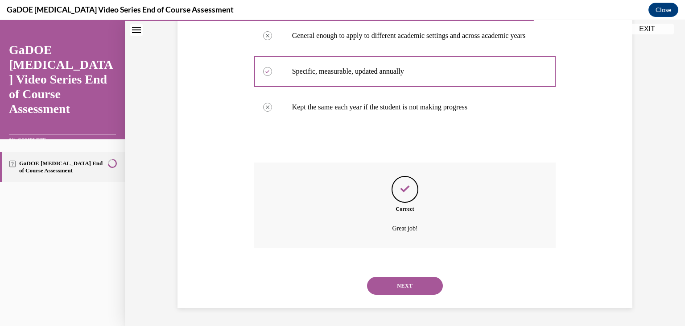
click at [405, 283] on button "NEXT" at bounding box center [405, 285] width 76 height 18
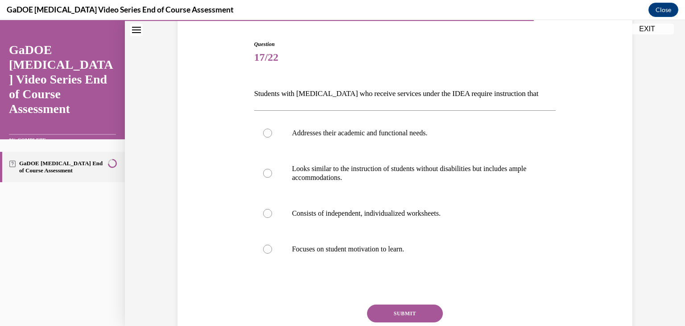
scroll to position [86, 0]
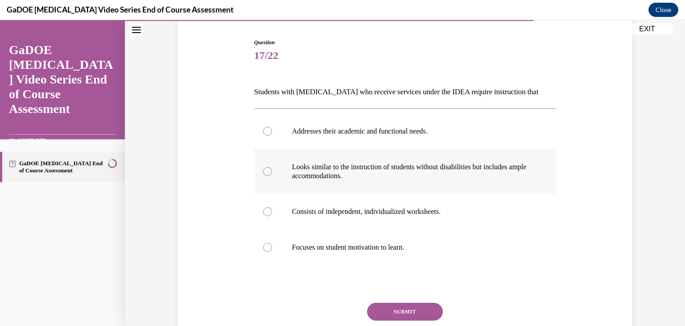
click at [268, 173] on div at bounding box center [267, 171] width 9 height 9
click at [268, 173] on input "Looks similar to the instruction of students without disabilities but includes …" at bounding box center [267, 171] width 9 height 9
radio input "true"
click at [412, 311] on button "SUBMIT" at bounding box center [405, 311] width 76 height 18
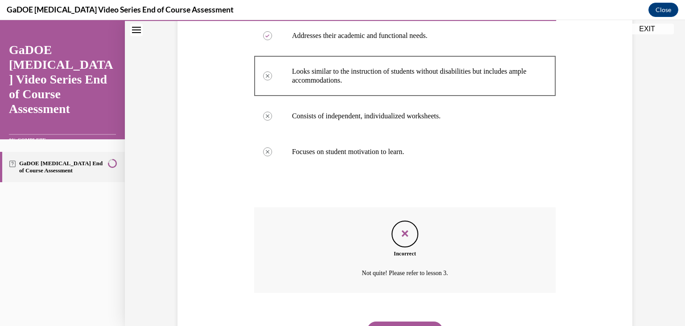
scroll to position [225, 0]
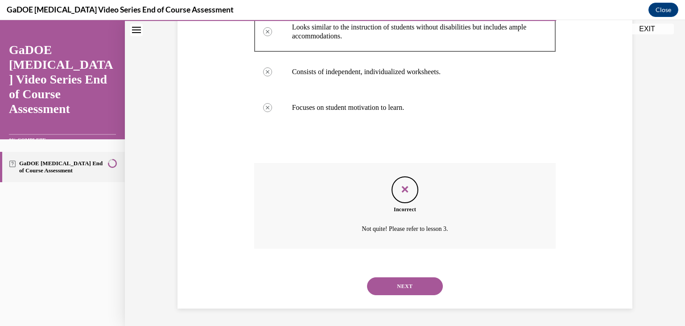
click at [412, 289] on button "NEXT" at bounding box center [405, 286] width 76 height 18
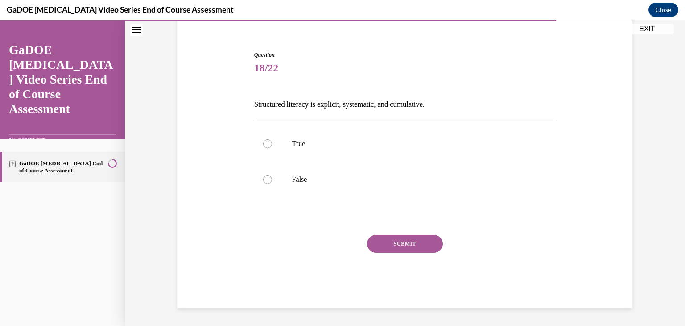
scroll to position [73, 0]
click at [272, 145] on label "True" at bounding box center [405, 144] width 302 height 36
click at [272, 145] on input "True" at bounding box center [267, 143] width 9 height 9
radio input "true"
click at [401, 244] on button "SUBMIT" at bounding box center [405, 244] width 76 height 18
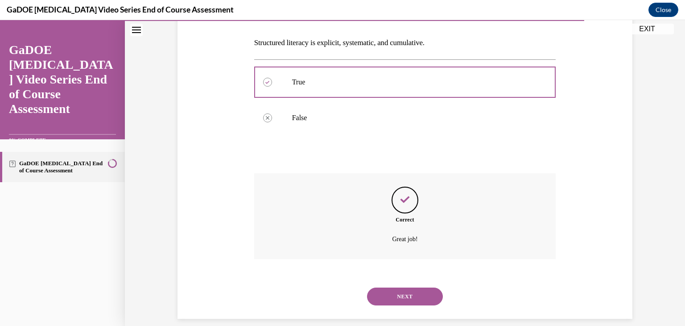
scroll to position [145, 0]
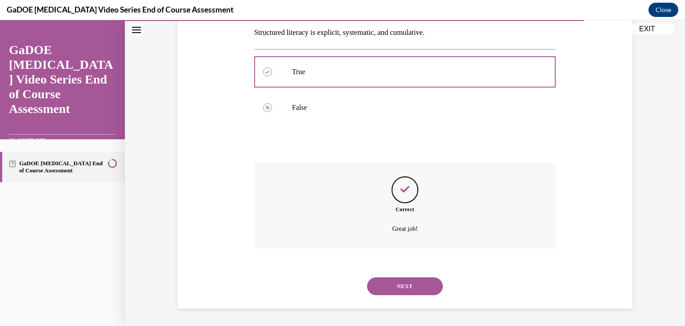
click at [414, 283] on button "NEXT" at bounding box center [405, 286] width 76 height 18
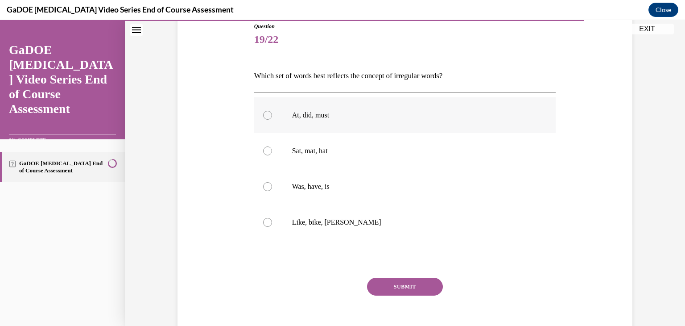
scroll to position [102, 0]
click at [267, 112] on div at bounding box center [267, 114] width 9 height 9
click at [267, 112] on input "At, did, must" at bounding box center [267, 114] width 9 height 9
radio input "true"
click at [268, 187] on div at bounding box center [267, 185] width 9 height 9
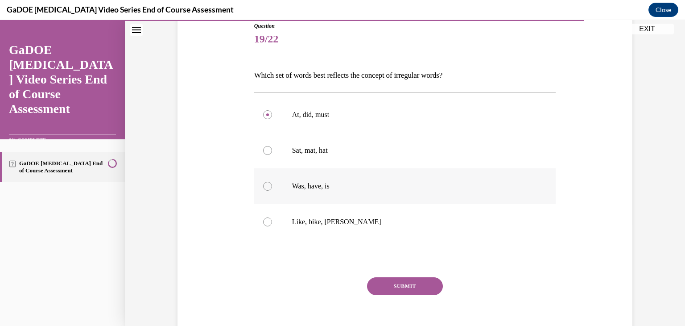
click at [268, 187] on input "Was, have, is" at bounding box center [267, 185] width 9 height 9
radio input "true"
click at [406, 286] on button "SUBMIT" at bounding box center [405, 286] width 76 height 18
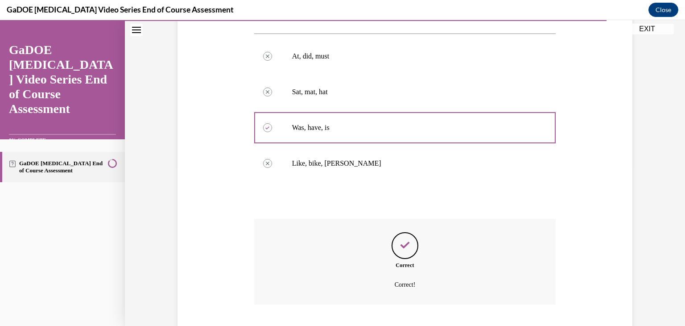
scroll to position [216, 0]
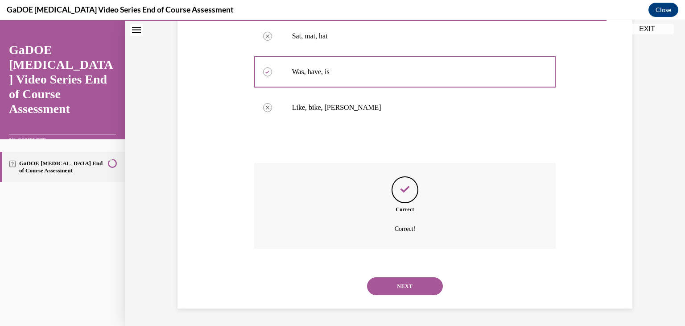
click at [418, 285] on button "NEXT" at bounding box center [405, 286] width 76 height 18
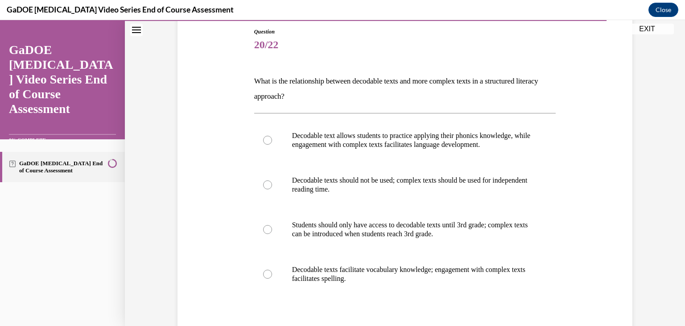
scroll to position [99, 0]
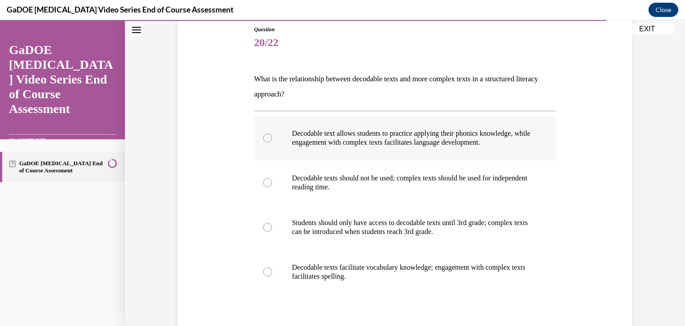
click at [265, 138] on div at bounding box center [267, 137] width 9 height 9
click at [265, 138] on input "Decodable text allows students to practice applying their phonics knowledge, wh…" at bounding box center [267, 137] width 9 height 9
radio input "true"
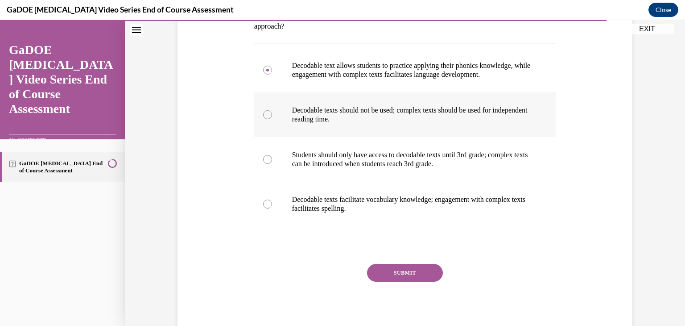
scroll to position [167, 0]
click at [414, 271] on button "SUBMIT" at bounding box center [405, 272] width 76 height 18
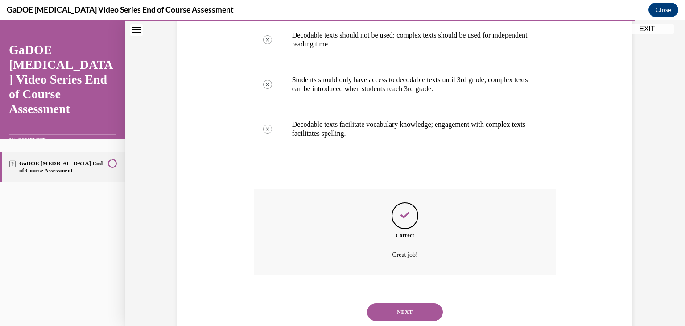
scroll to position [253, 0]
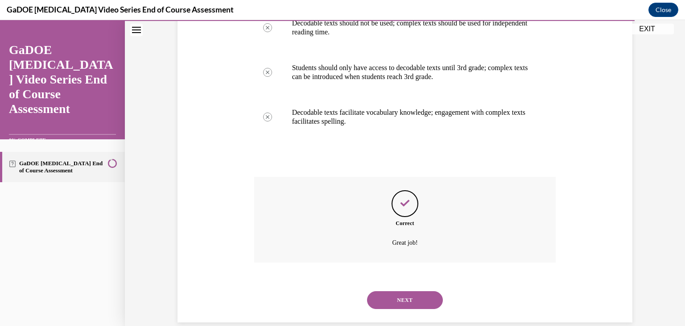
click at [409, 301] on button "NEXT" at bounding box center [405, 300] width 76 height 18
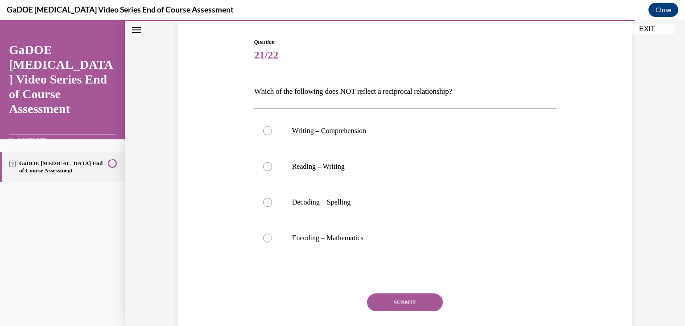
scroll to position [88, 0]
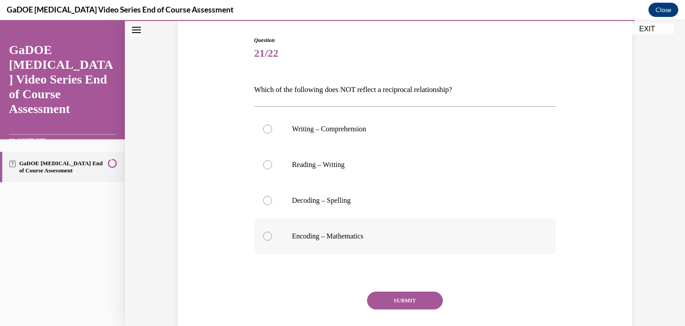
click at [268, 235] on div at bounding box center [267, 235] width 9 height 9
click at [268, 235] on input "Encoding – Mathematics" at bounding box center [267, 235] width 9 height 9
radio input "true"
click at [408, 307] on button "SUBMIT" at bounding box center [405, 300] width 76 height 18
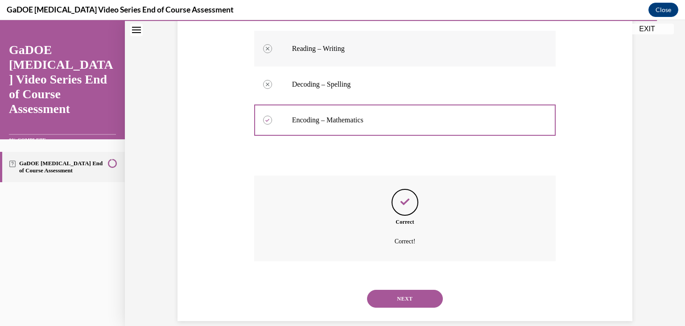
scroll to position [216, 0]
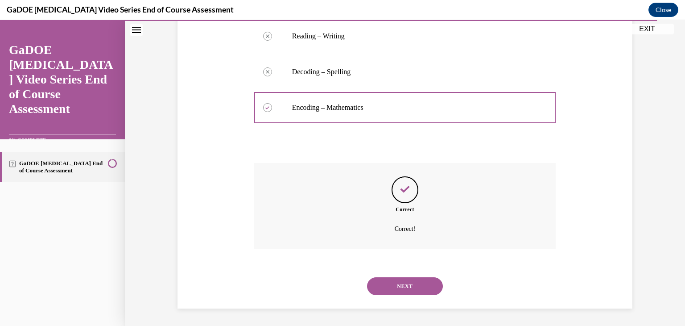
click at [414, 285] on button "NEXT" at bounding box center [405, 286] width 76 height 18
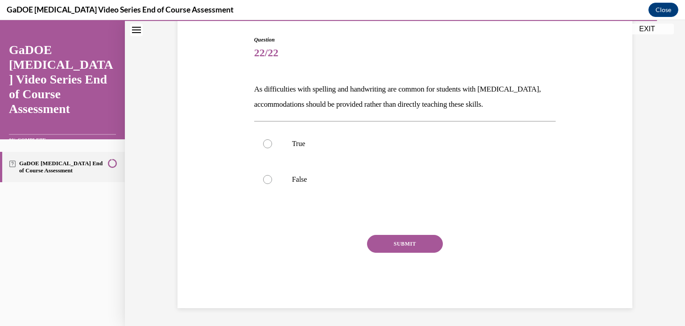
scroll to position [88, 0]
click at [272, 183] on label "False" at bounding box center [405, 179] width 302 height 36
click at [272, 183] on input "False" at bounding box center [267, 179] width 9 height 9
radio input "true"
click at [427, 242] on button "SUBMIT" at bounding box center [405, 244] width 76 height 18
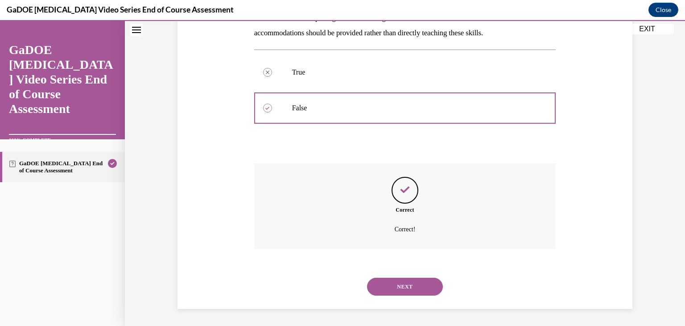
scroll to position [161, 0]
click at [427, 291] on button "NEXT" at bounding box center [405, 285] width 76 height 18
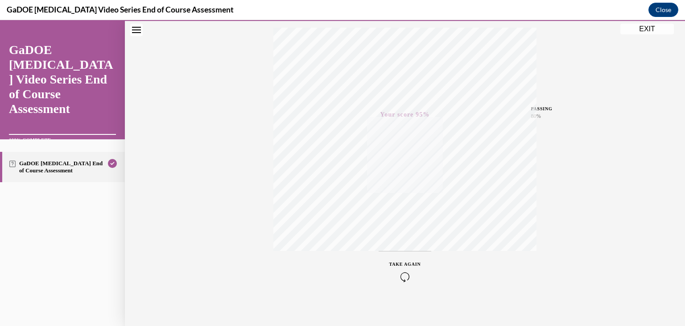
scroll to position [152, 0]
click at [643, 33] on button "EXIT" at bounding box center [647, 29] width 54 height 11
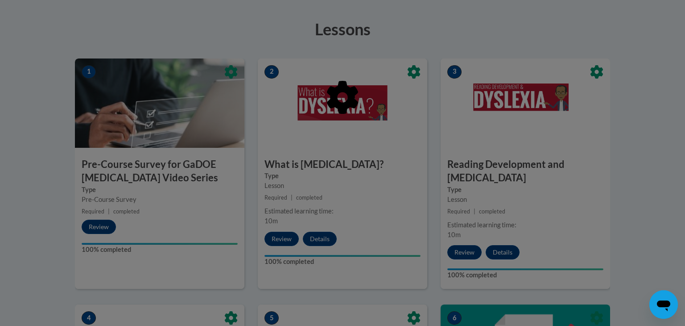
scroll to position [112, 0]
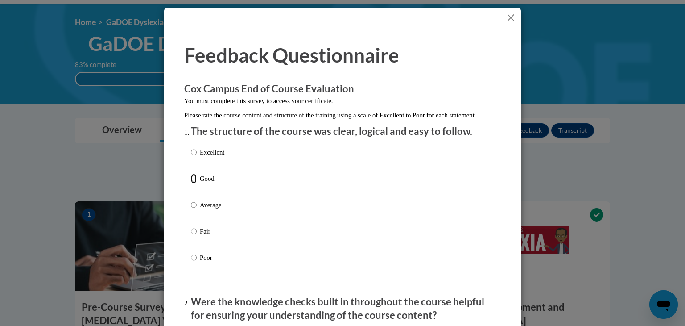
click at [194, 183] on input "Good" at bounding box center [194, 178] width 6 height 10
radio input "true"
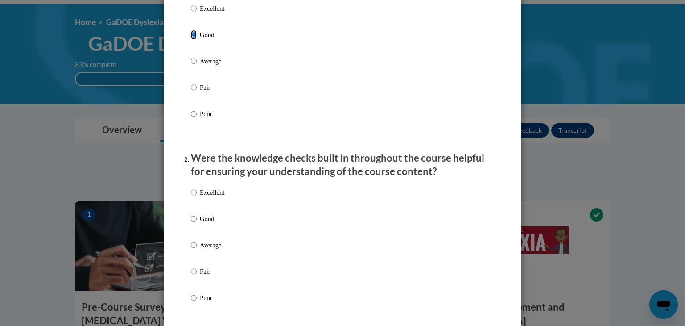
scroll to position [153, 0]
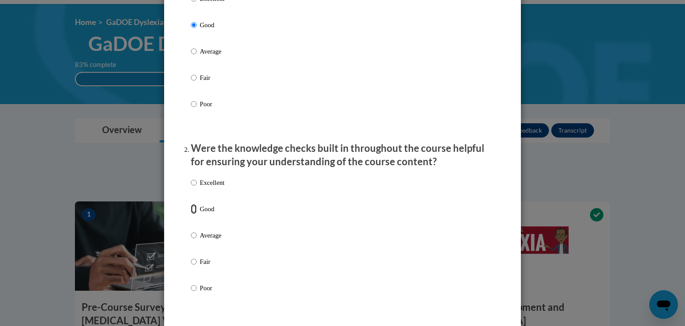
click at [194, 214] on input "Good" at bounding box center [194, 209] width 6 height 10
radio input "true"
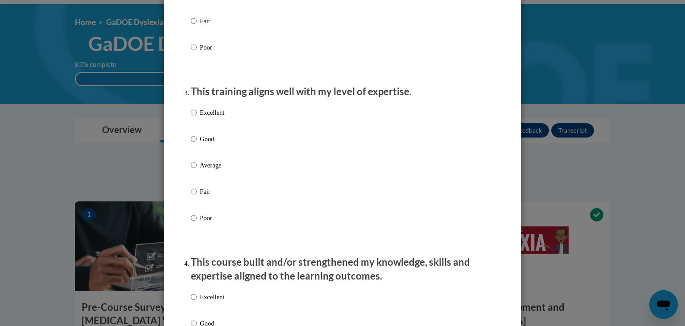
scroll to position [395, 0]
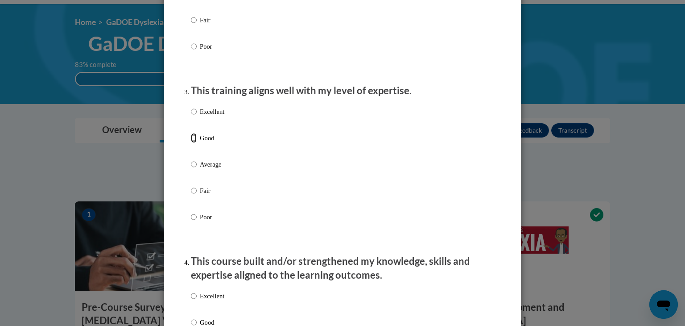
click at [193, 143] on input "Good" at bounding box center [194, 138] width 6 height 10
radio input "true"
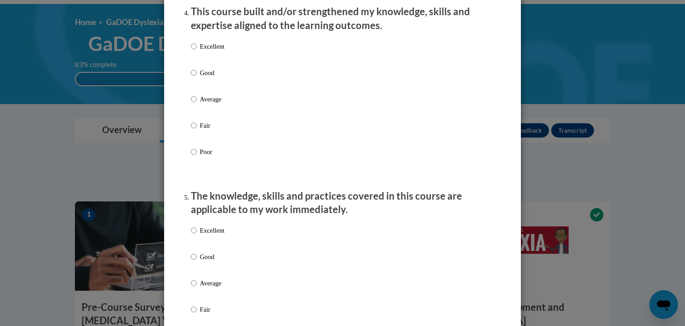
scroll to position [645, 0]
click at [191, 76] on input "Good" at bounding box center [194, 71] width 6 height 10
radio input "true"
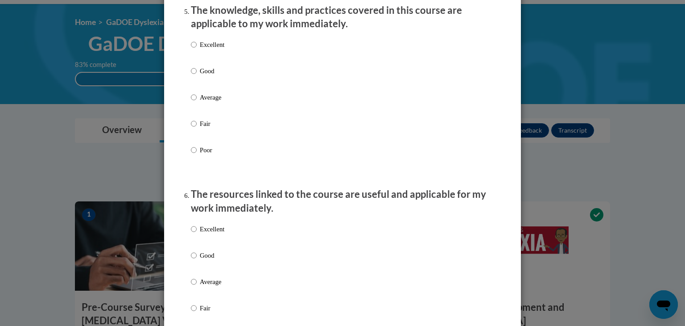
scroll to position [830, 0]
click at [193, 75] on input "Good" at bounding box center [194, 70] width 6 height 10
radio input "true"
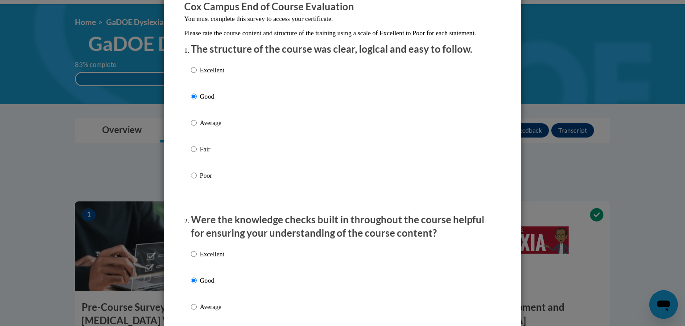
scroll to position [0, 0]
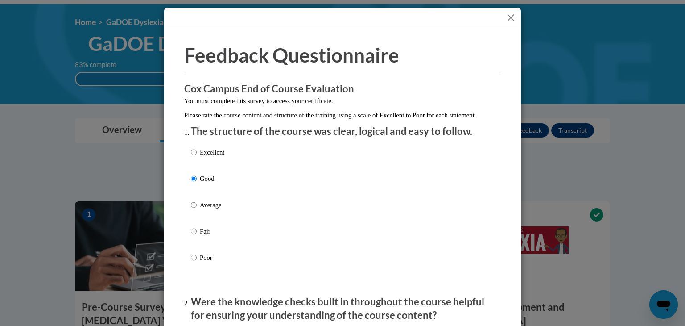
click at [510, 21] on button "Close" at bounding box center [510, 17] width 11 height 11
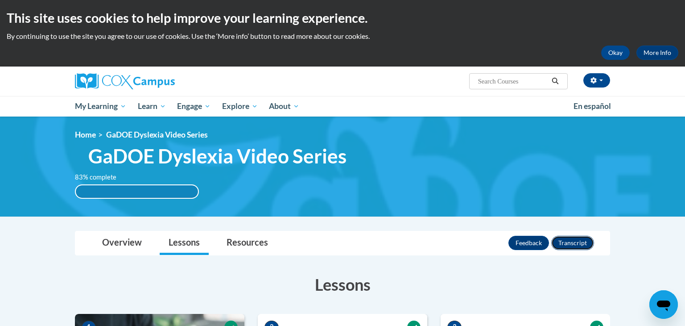
click at [569, 245] on button "Transcript" at bounding box center [572, 242] width 43 height 14
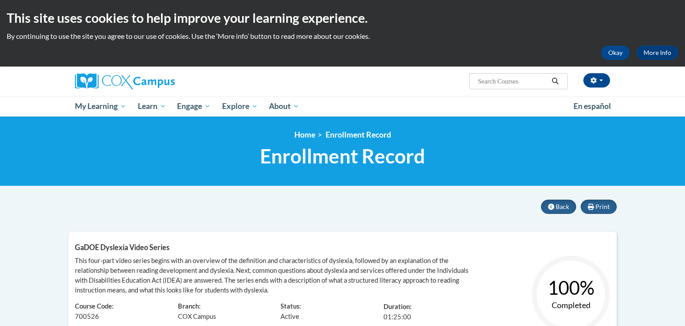
click at [524, 78] on input "Search..." at bounding box center [512, 81] width 71 height 11
type input "learning modules"
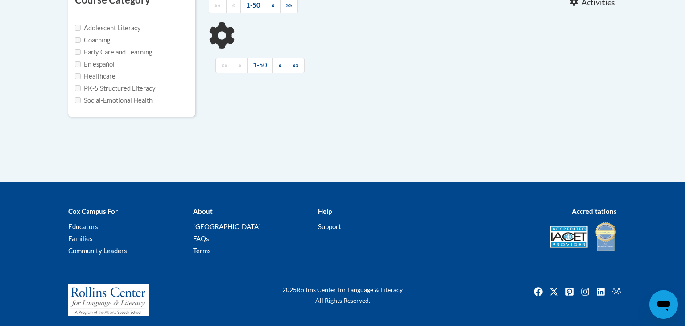
scroll to position [215, 0]
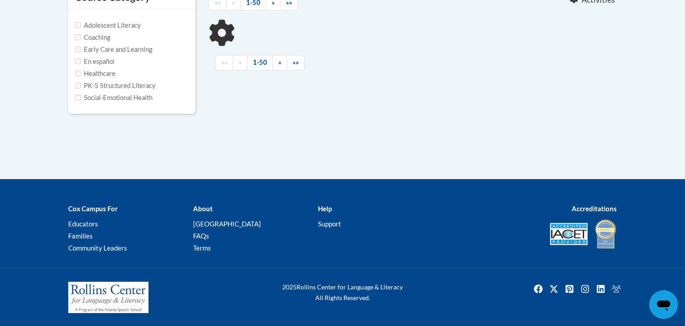
type input "learning modules"
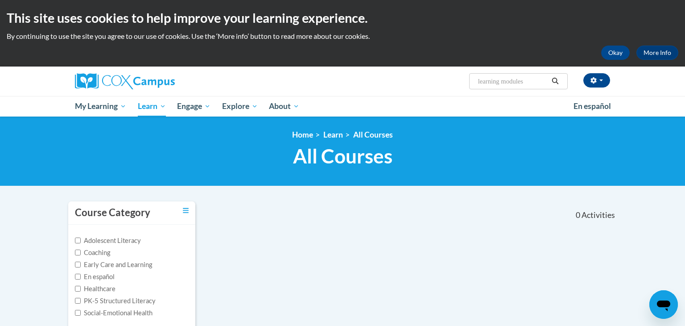
scroll to position [1, 0]
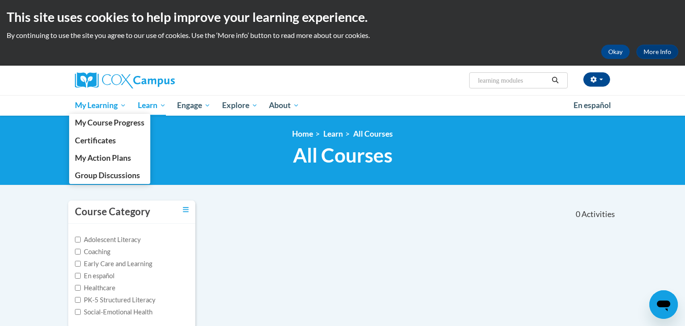
click at [109, 103] on span "My Learning" at bounding box center [100, 105] width 51 height 11
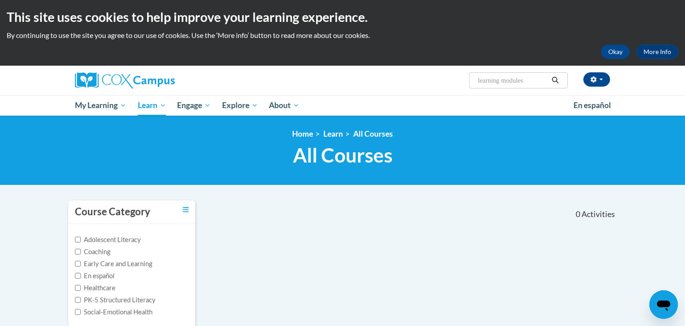
click at [232, 206] on nav "«« « 1-0 » »» 0 Activities CEUs" at bounding box center [412, 214] width 421 height 28
click at [297, 138] on link "Home" at bounding box center [302, 133] width 21 height 9
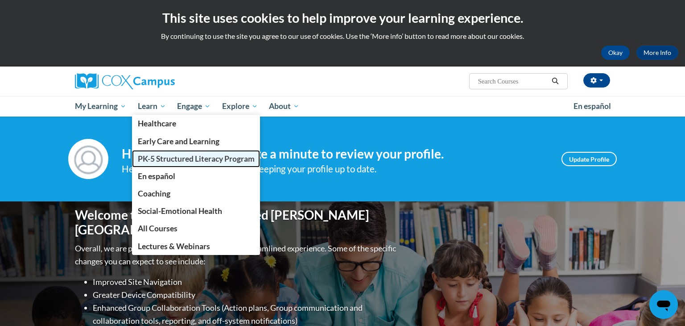
click at [150, 161] on span "PK-5 Structured Literacy Program" at bounding box center [196, 158] width 117 height 9
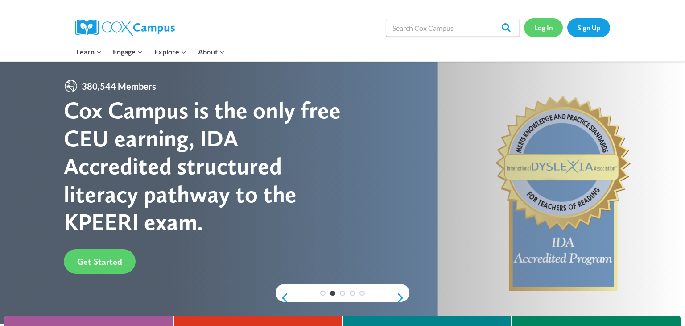
click at [541, 24] on link "Log In" at bounding box center [543, 27] width 39 height 18
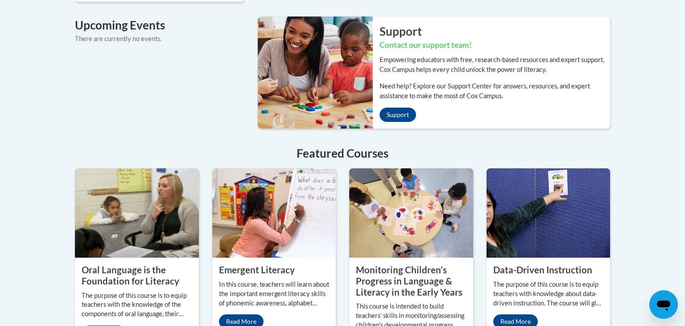
scroll to position [683, 0]
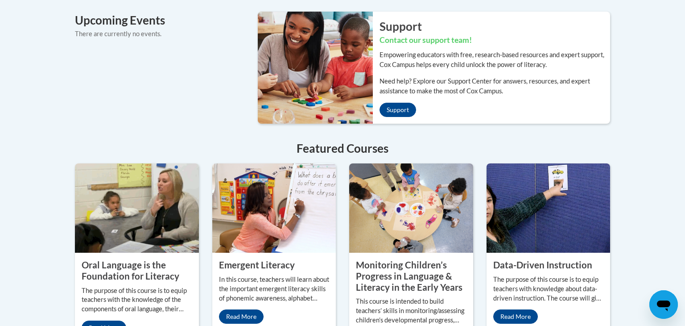
click at [153, 252] on div "Oral Language is the Foundation for Literacy The purpose of this course is to e…" at bounding box center [137, 296] width 124 height 89
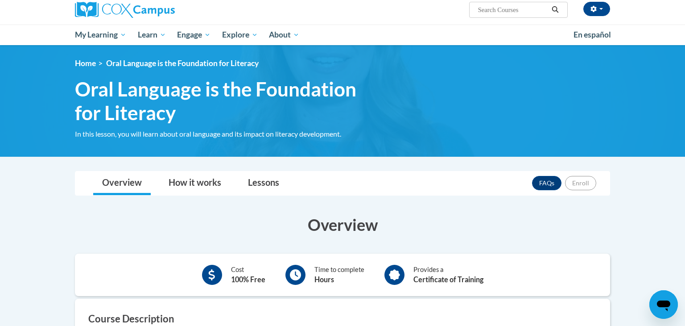
scroll to position [66, 0]
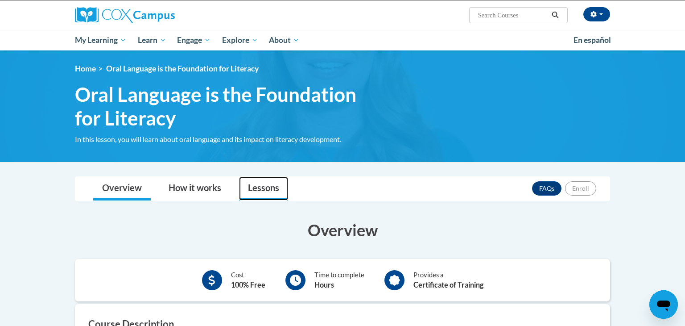
click at [263, 189] on link "Lessons" at bounding box center [263, 189] width 49 height 24
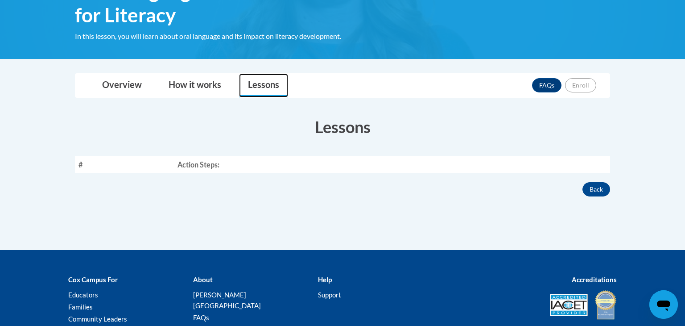
scroll to position [171, 0]
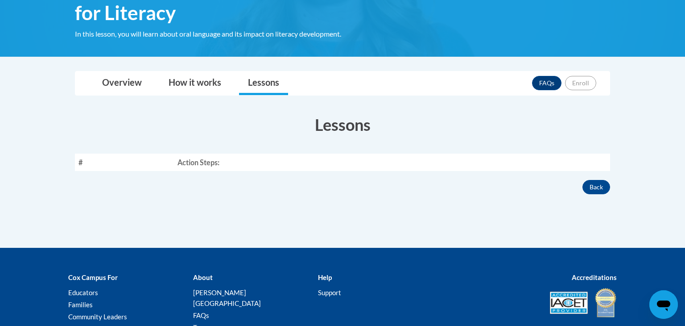
click at [225, 157] on th "Action Steps:" at bounding box center [392, 161] width 436 height 17
click at [194, 83] on link "How it works" at bounding box center [195, 83] width 70 height 24
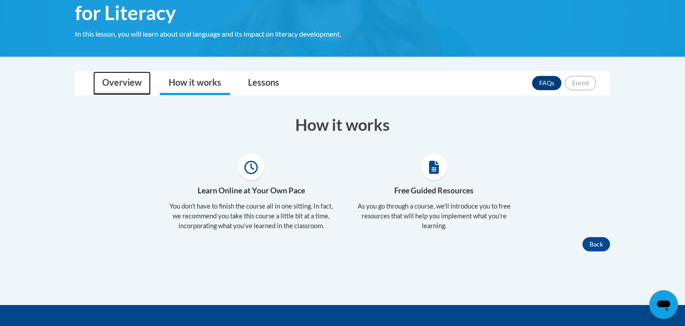
click at [120, 89] on link "Overview" at bounding box center [122, 83] width 58 height 24
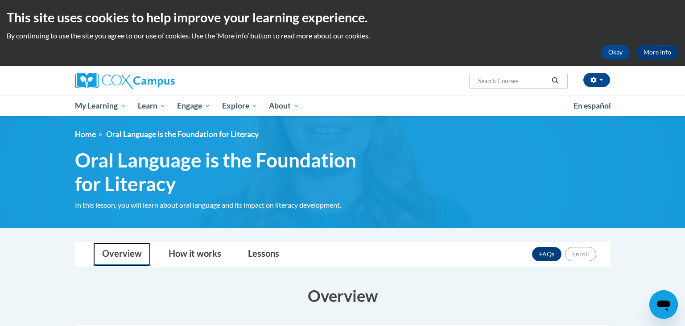
scroll to position [1, 0]
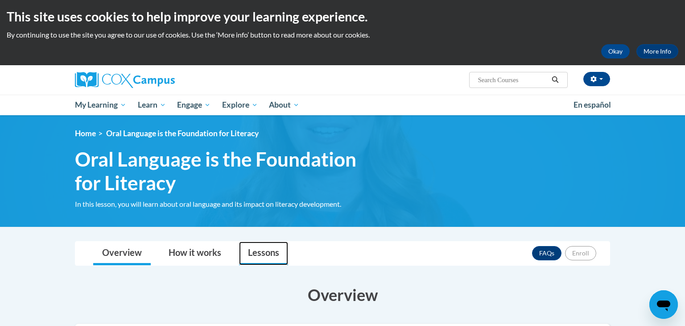
click at [273, 250] on link "Lessons" at bounding box center [263, 253] width 49 height 24
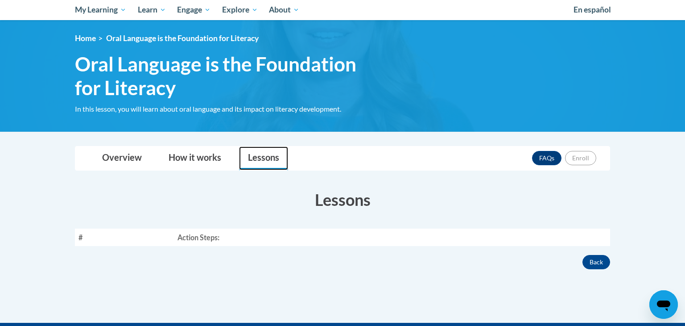
scroll to position [86, 0]
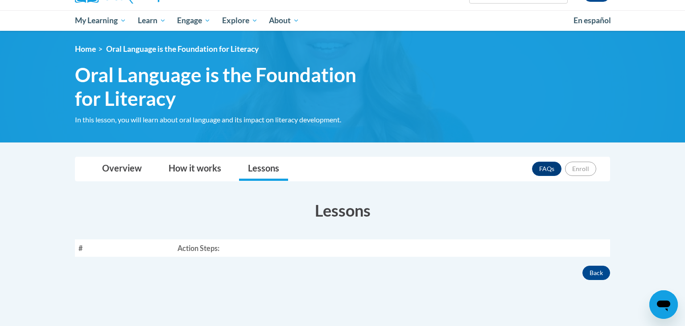
click at [217, 249] on th "Action Steps:" at bounding box center [392, 247] width 436 height 17
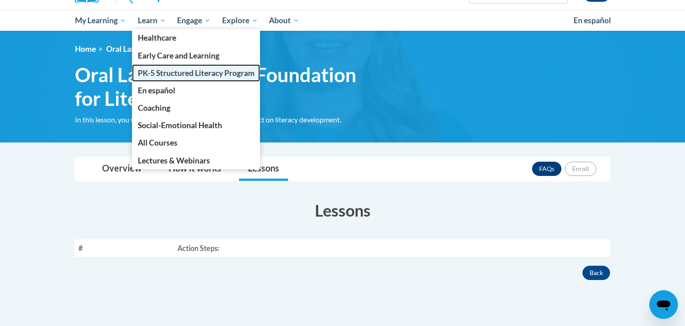
click at [177, 71] on span "PK-5 Structured Literacy Program" at bounding box center [196, 72] width 117 height 9
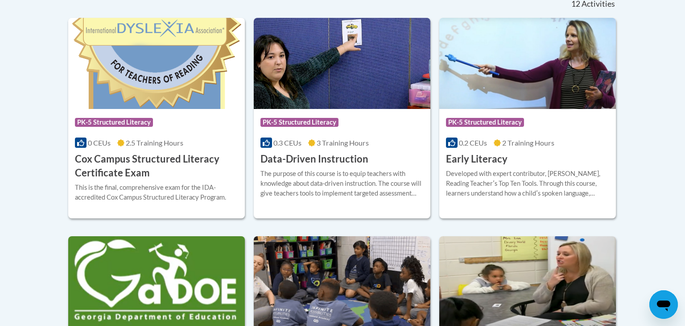
scroll to position [391, 0]
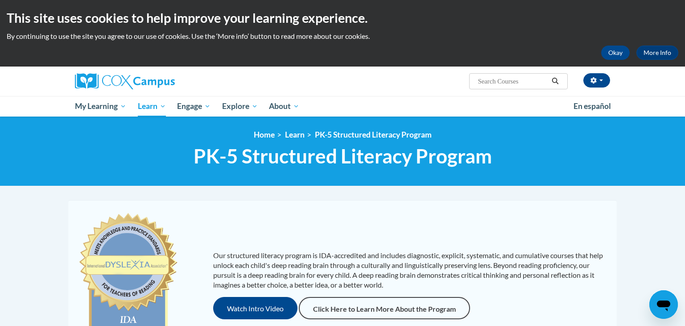
click at [485, 75] on span "Search Search..." at bounding box center [518, 81] width 99 height 16
click at [486, 78] on input "Search..." at bounding box center [512, 81] width 71 height 11
type input "writing"
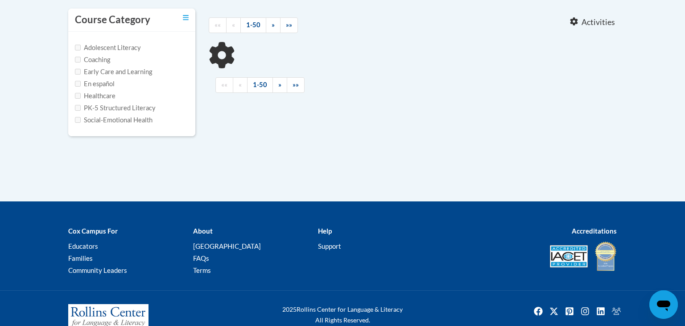
type input "writing"
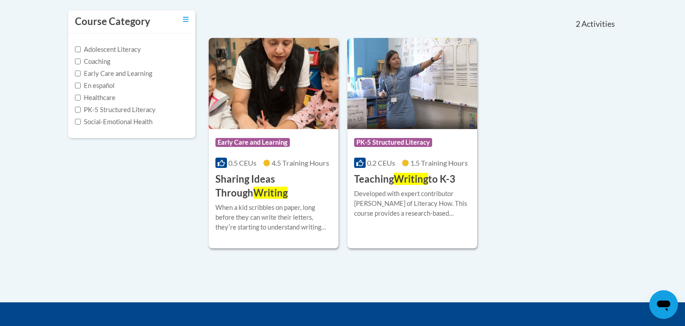
scroll to position [193, 0]
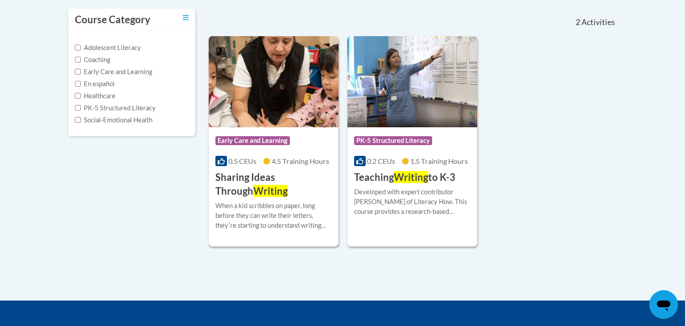
click at [297, 177] on h3 "Sharing Ideas Through Writing" at bounding box center [273, 184] width 116 height 28
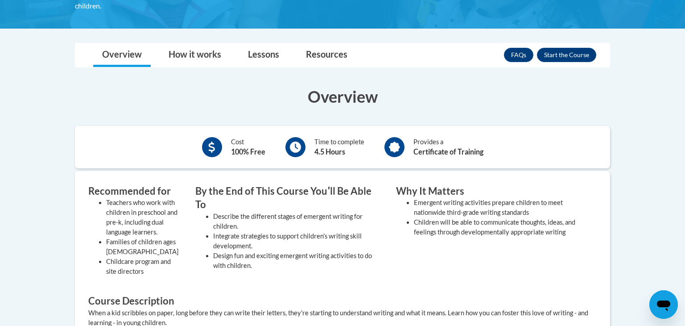
scroll to position [208, 0]
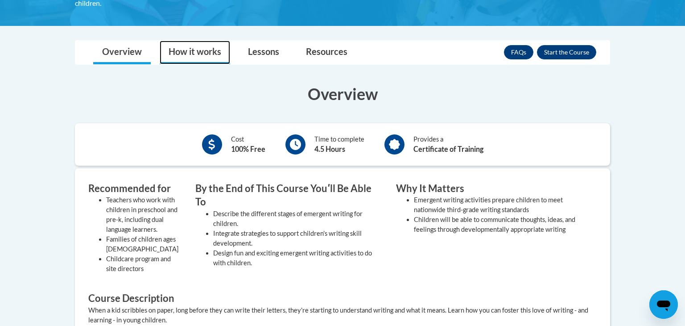
click at [208, 49] on link "How it works" at bounding box center [195, 53] width 70 height 24
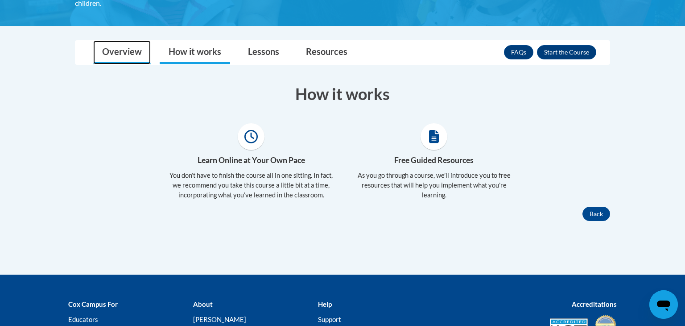
click at [131, 55] on link "Overview" at bounding box center [122, 53] width 58 height 24
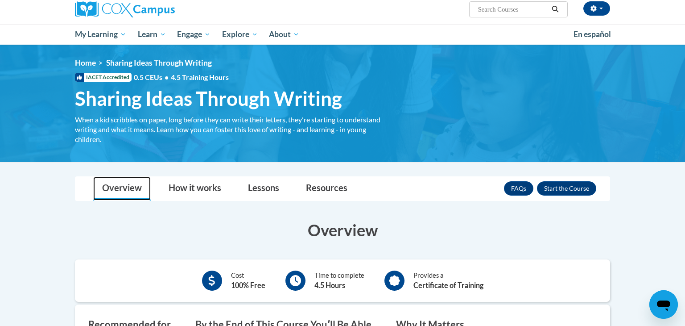
scroll to position [0, 0]
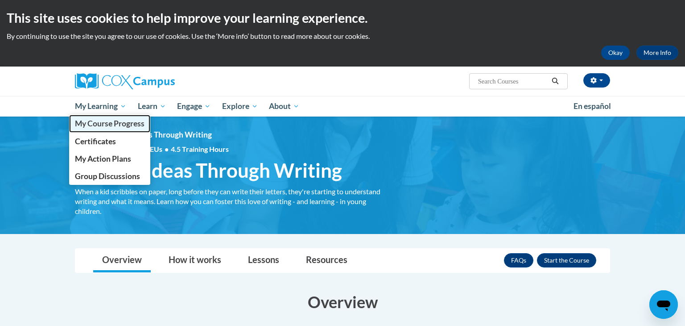
click at [114, 124] on span "My Course Progress" at bounding box center [110, 123] width 70 height 9
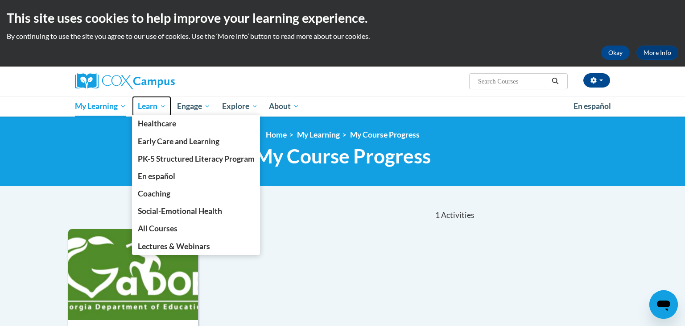
click at [156, 104] on span "Learn" at bounding box center [152, 106] width 28 height 11
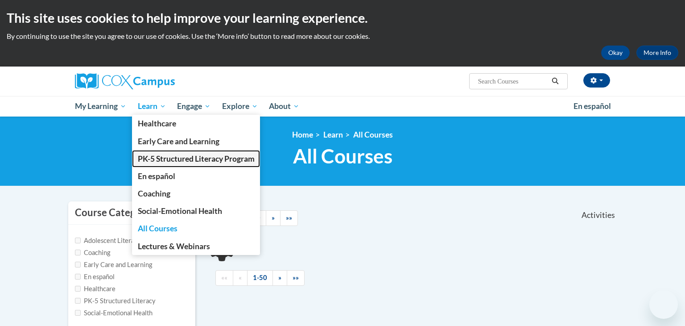
click at [167, 159] on span "PK-5 Structured Literacy Program" at bounding box center [196, 158] width 117 height 9
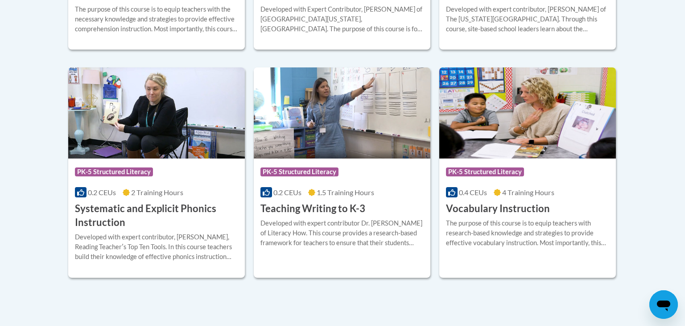
scroll to position [1011, 0]
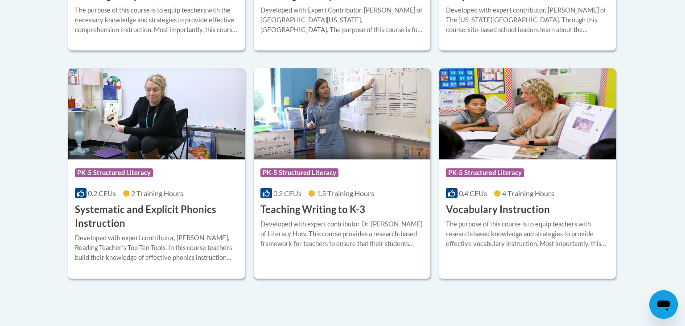
click at [359, 182] on div "Course Category: PK-5 Structured Literacy" at bounding box center [341, 174] width 163 height 20
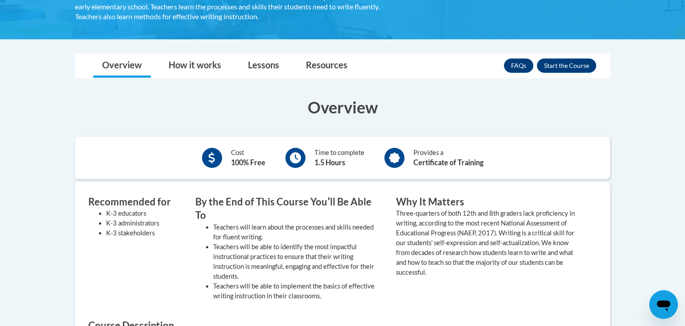
scroll to position [205, 0]
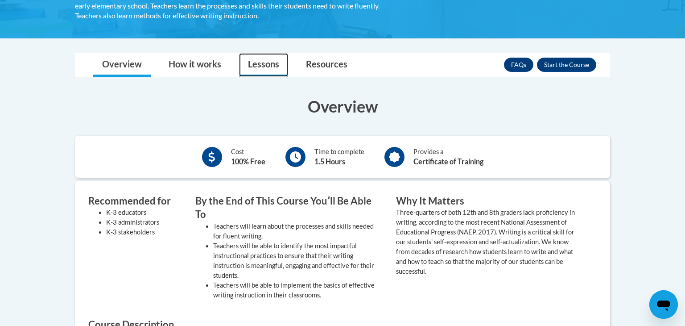
click at [266, 65] on link "Lessons" at bounding box center [263, 65] width 49 height 24
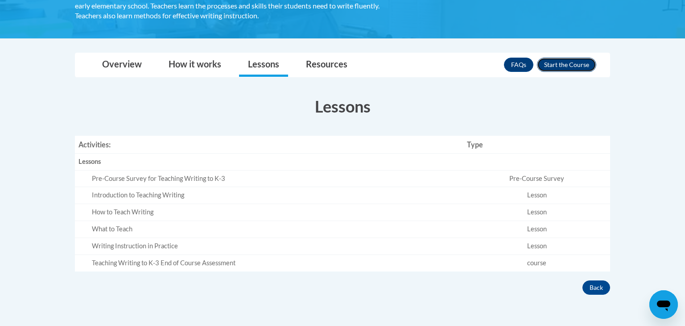
click at [561, 62] on button "Enroll" at bounding box center [566, 65] width 59 height 14
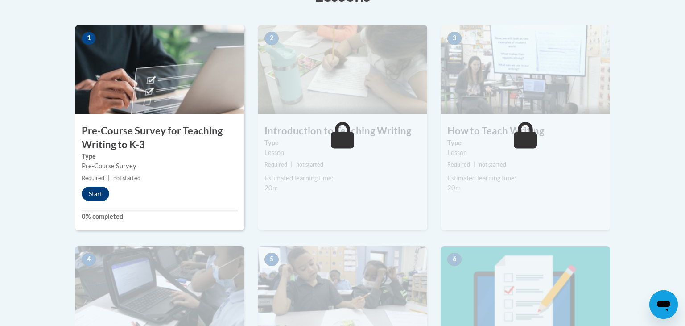
scroll to position [276, 0]
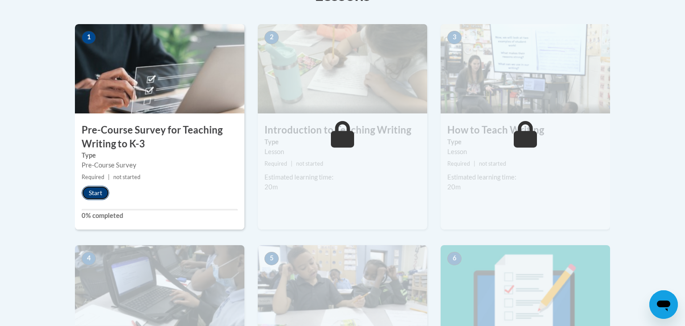
click at [89, 196] on button "Start" at bounding box center [96, 193] width 28 height 14
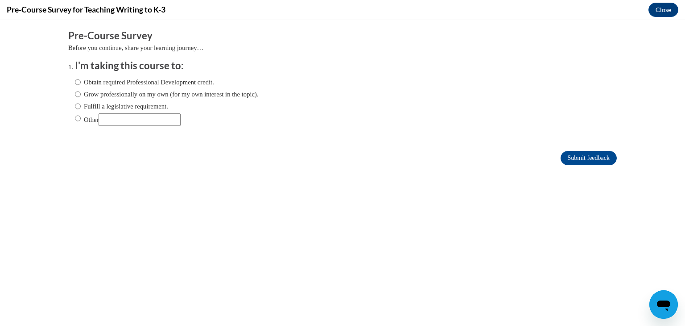
scroll to position [0, 0]
click at [76, 85] on input "Obtain required Professional Development credit." at bounding box center [78, 82] width 6 height 10
radio input "true"
click at [582, 159] on input "Submit feedback" at bounding box center [589, 158] width 56 height 14
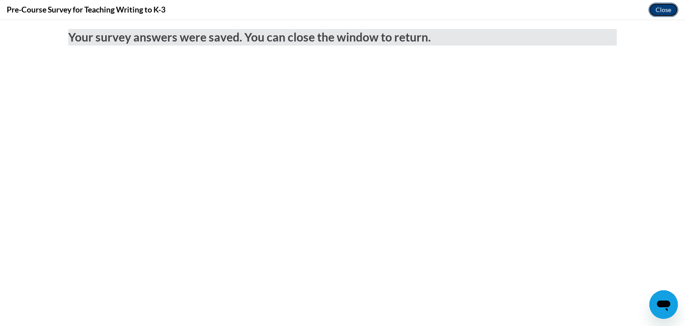
click at [661, 10] on button "Close" at bounding box center [663, 10] width 30 height 14
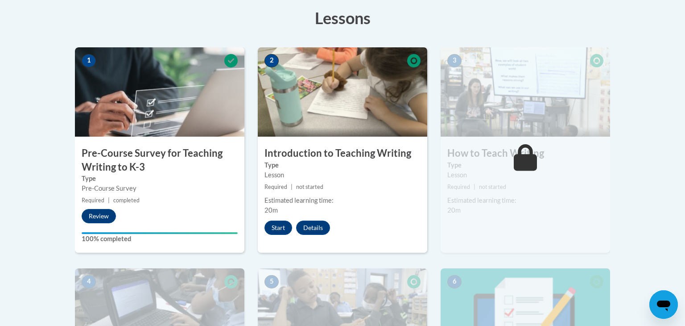
scroll to position [254, 0]
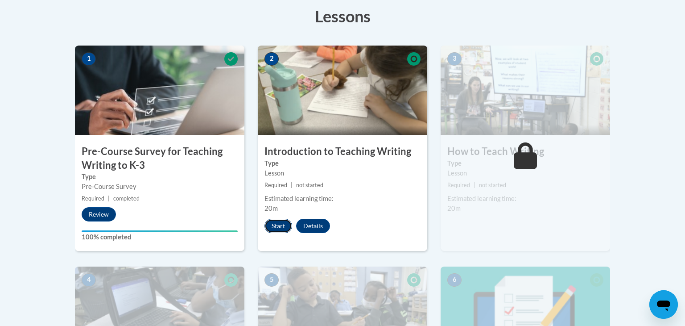
click at [281, 230] on button "Start" at bounding box center [278, 225] width 28 height 14
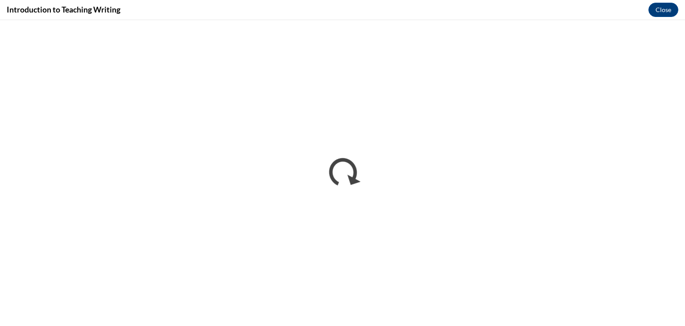
scroll to position [0, 0]
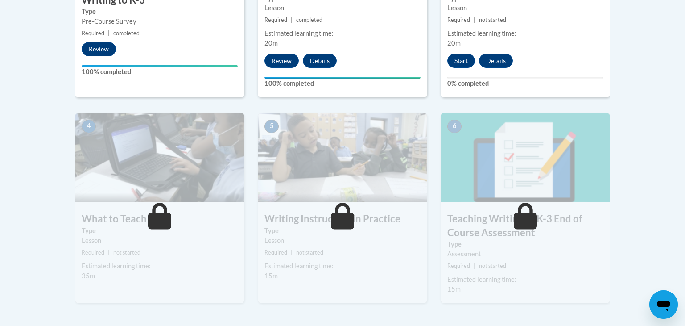
scroll to position [417, 0]
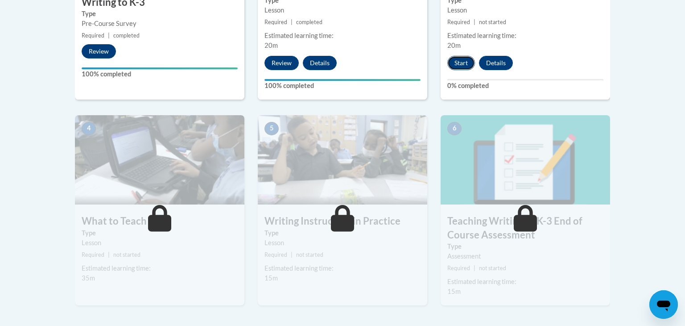
click at [466, 62] on button "Start" at bounding box center [461, 63] width 28 height 14
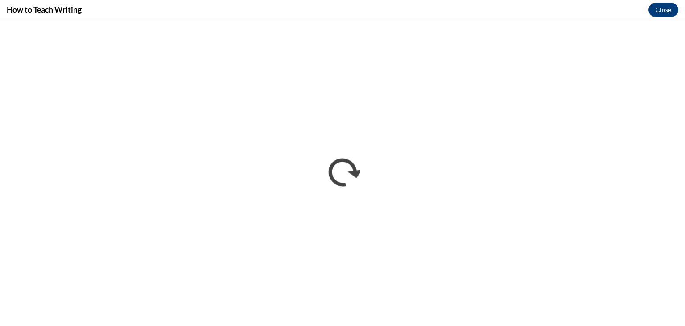
scroll to position [0, 0]
